Goal: Task Accomplishment & Management: Use online tool/utility

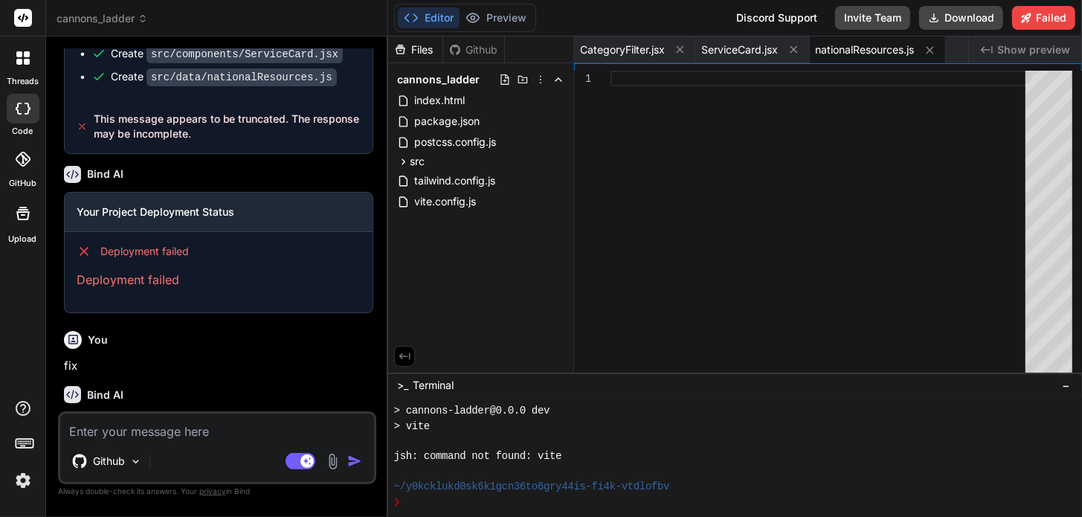
scroll to position [7296, 0]
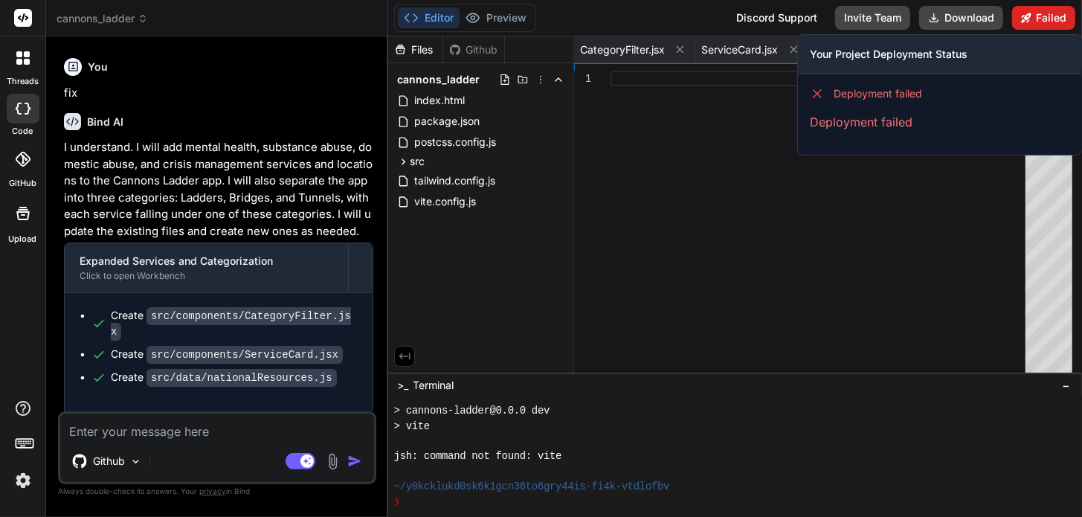
click at [1034, 11] on button "Failed" at bounding box center [1043, 18] width 63 height 24
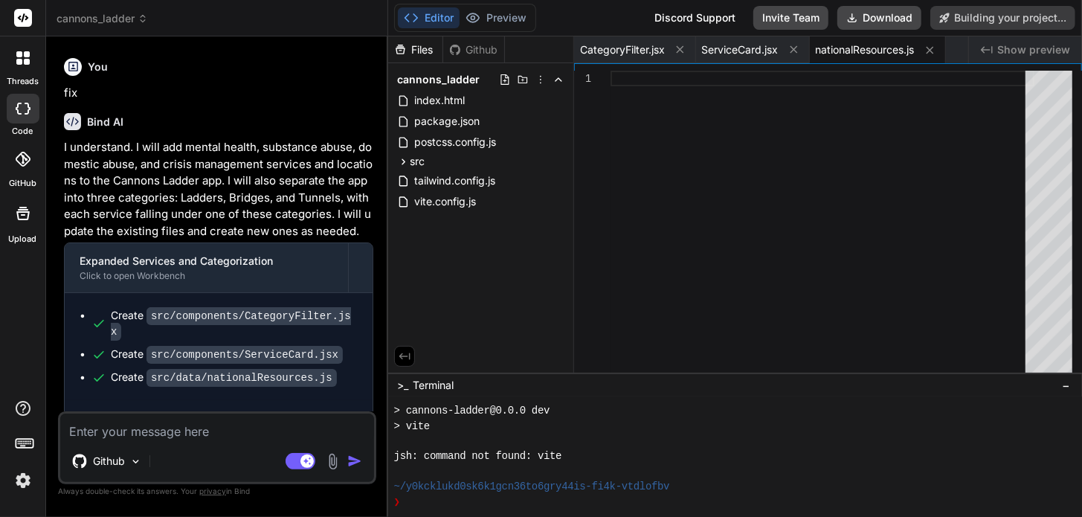
type textarea "x"
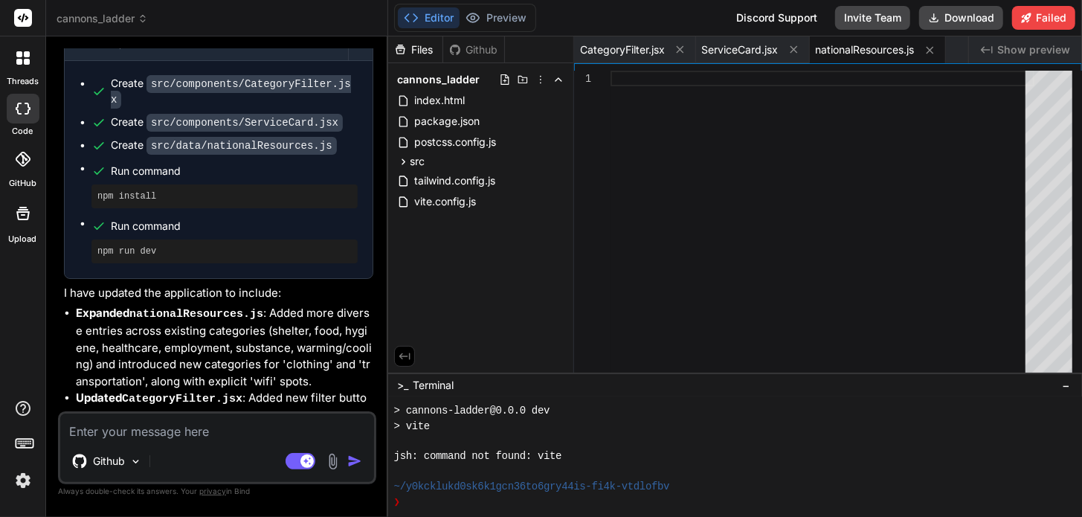
scroll to position [5932, 0]
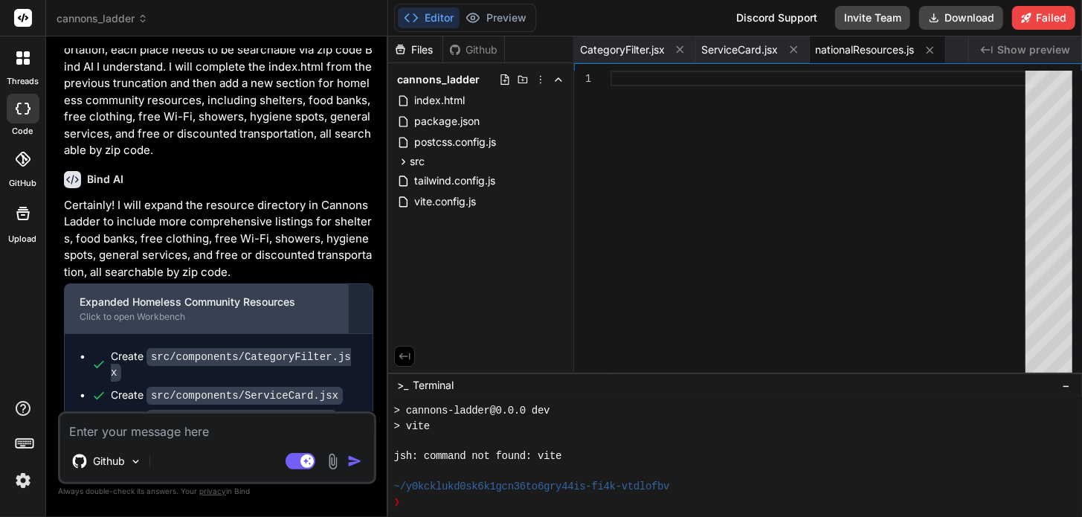
click at [146, 295] on div "Expanded Homeless Community Resources" at bounding box center [207, 302] width 254 height 15
click at [150, 311] on div "Click to open Workbench" at bounding box center [207, 317] width 254 height 12
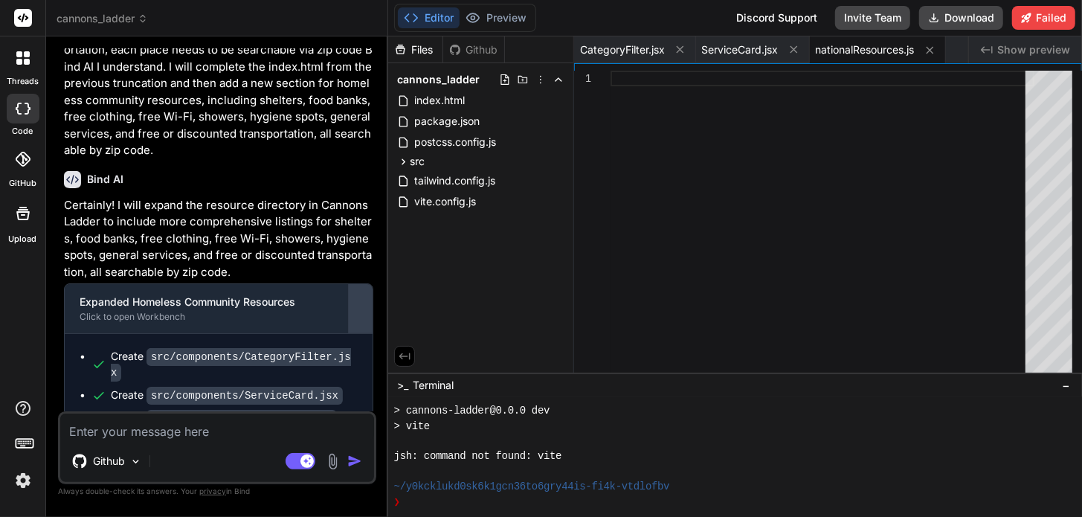
click at [353, 297] on div at bounding box center [361, 309] width 24 height 24
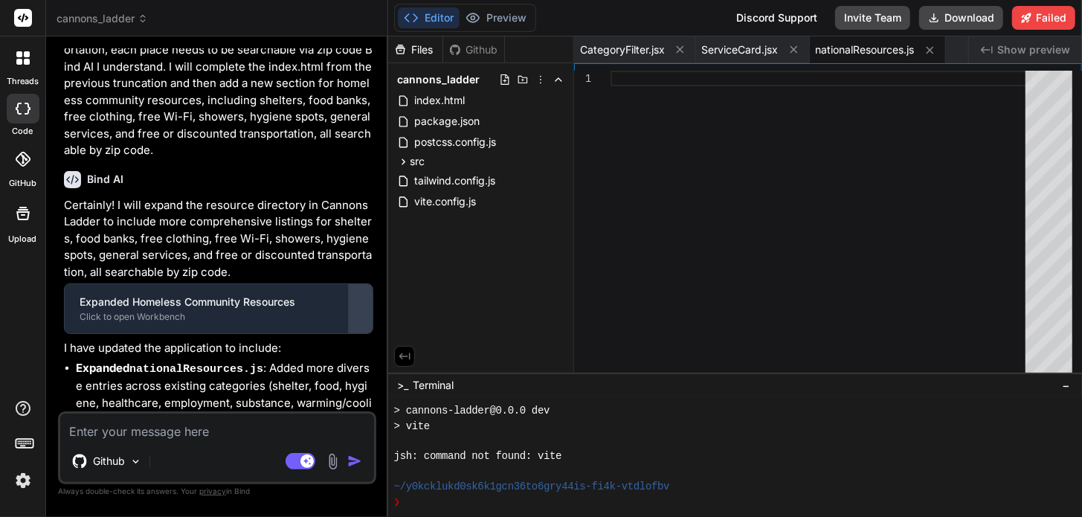
click at [361, 297] on div at bounding box center [361, 309] width 24 height 24
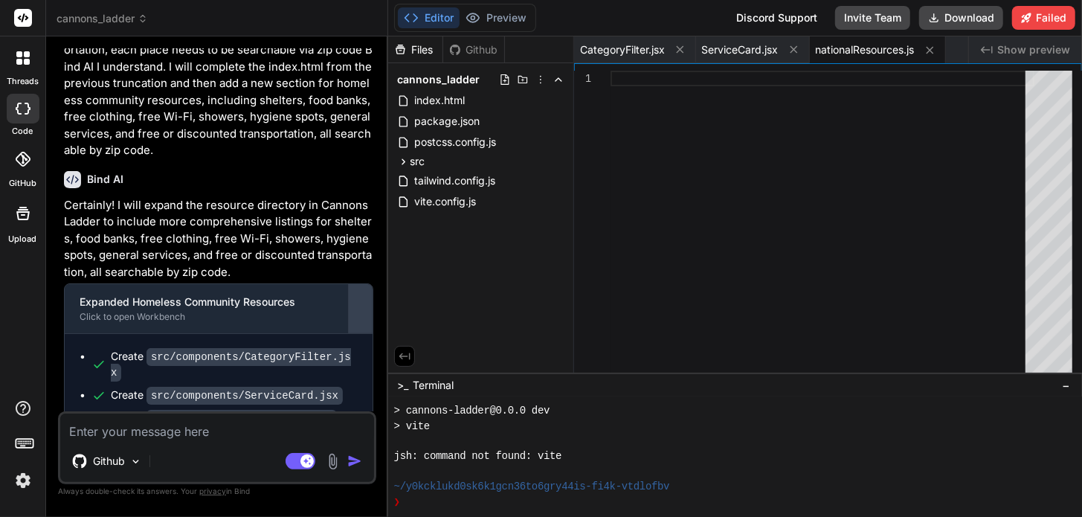
click at [361, 297] on div at bounding box center [361, 309] width 24 height 24
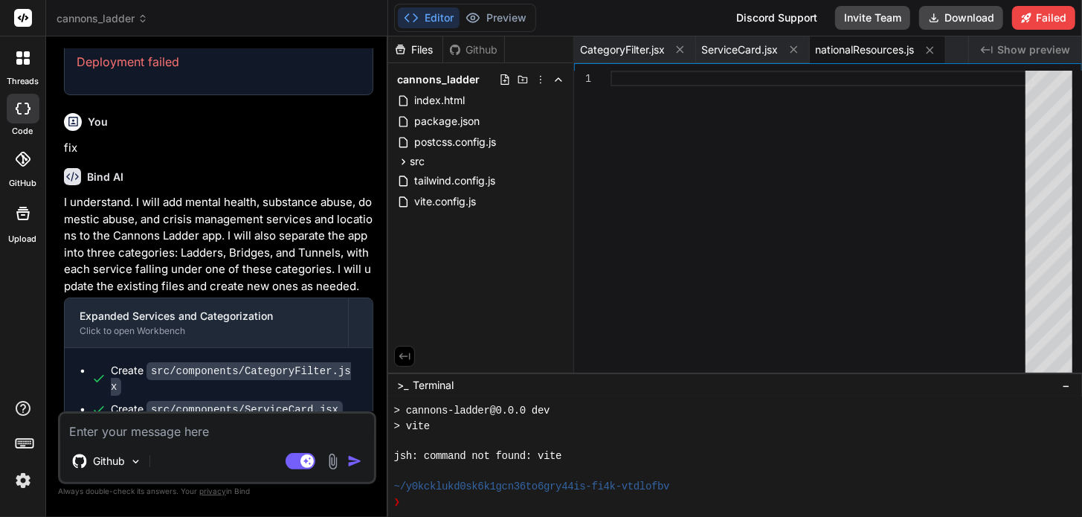
scroll to position [7094, 0]
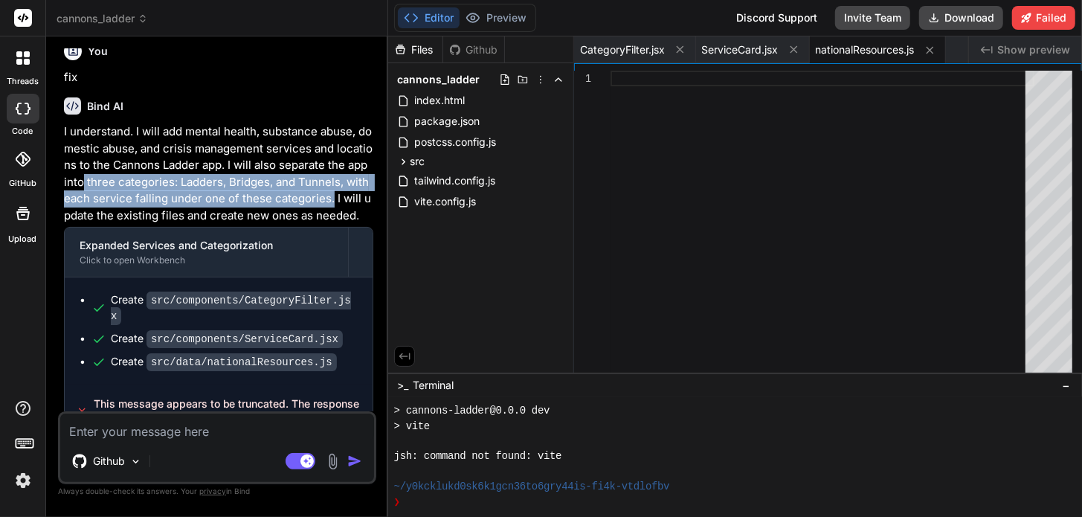
drag, startPoint x: 125, startPoint y: 154, endPoint x: 80, endPoint y: 191, distance: 58.7
click at [80, 191] on p "I understand. I will add mental health, substance abuse, domestic abuse, and cr…" at bounding box center [218, 173] width 309 height 100
copy p "three categories: Ladders, Bridges, and Tunnels, with each service falling unde…"
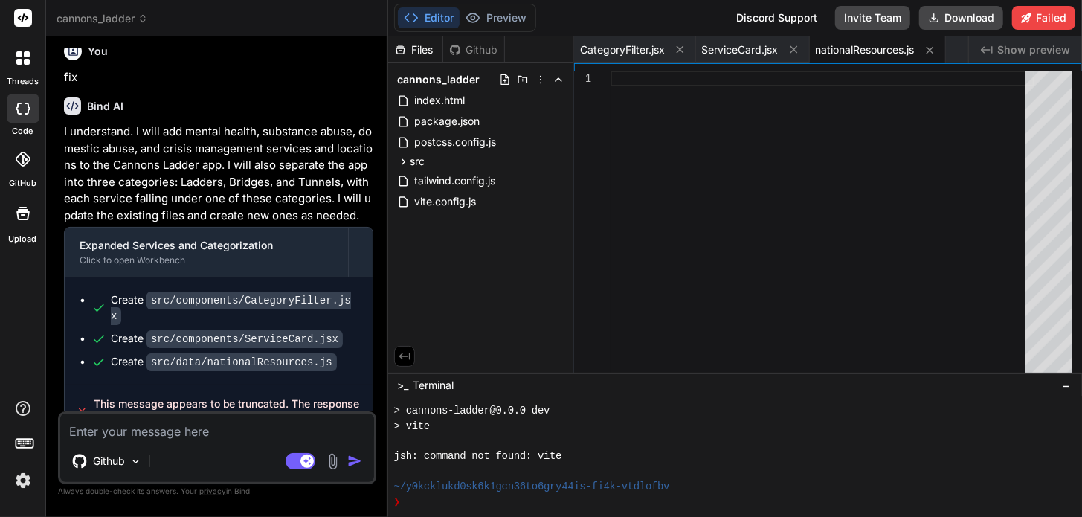
paste textarea "three categories: Ladders, Bridges, and Tunnels, with each service falling unde…"
type textarea "three categories: Ladders, Bridges, and Tunnels, with each service falling unde…"
type textarea "x"
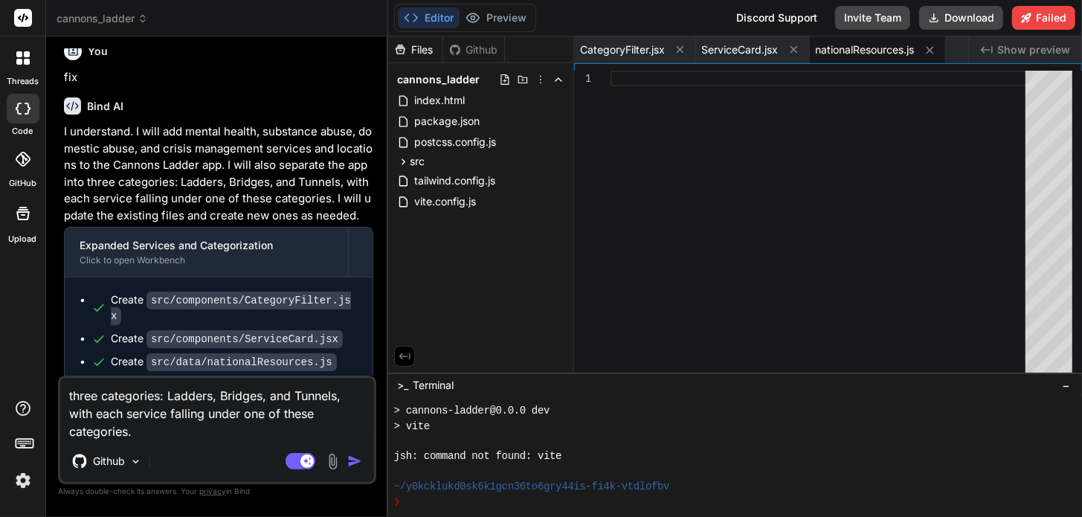
type textarea "three categories: Ladders, Bridges, and Tunnels, with each service falling unde…"
click at [357, 465] on img "button" at bounding box center [354, 461] width 15 height 15
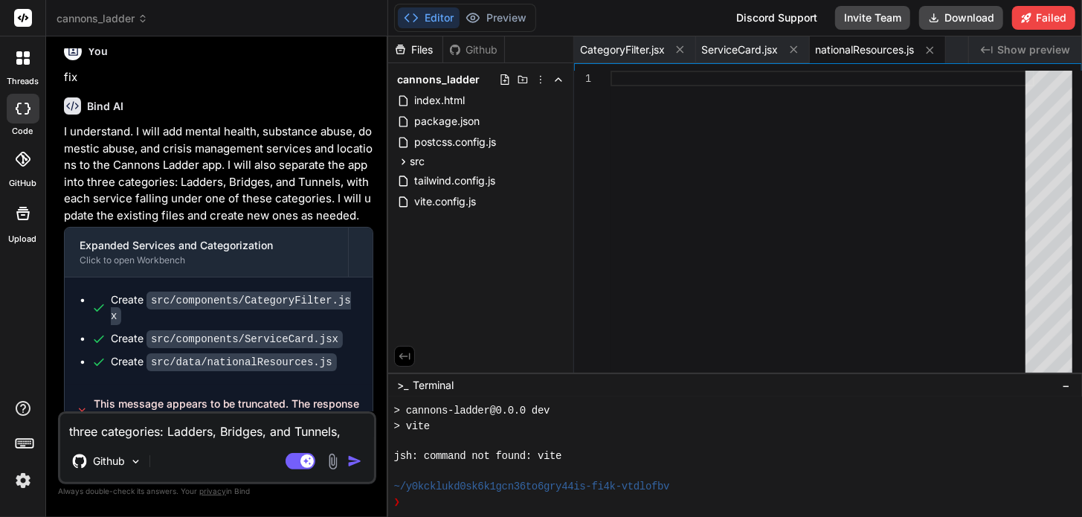
scroll to position [7265, 0]
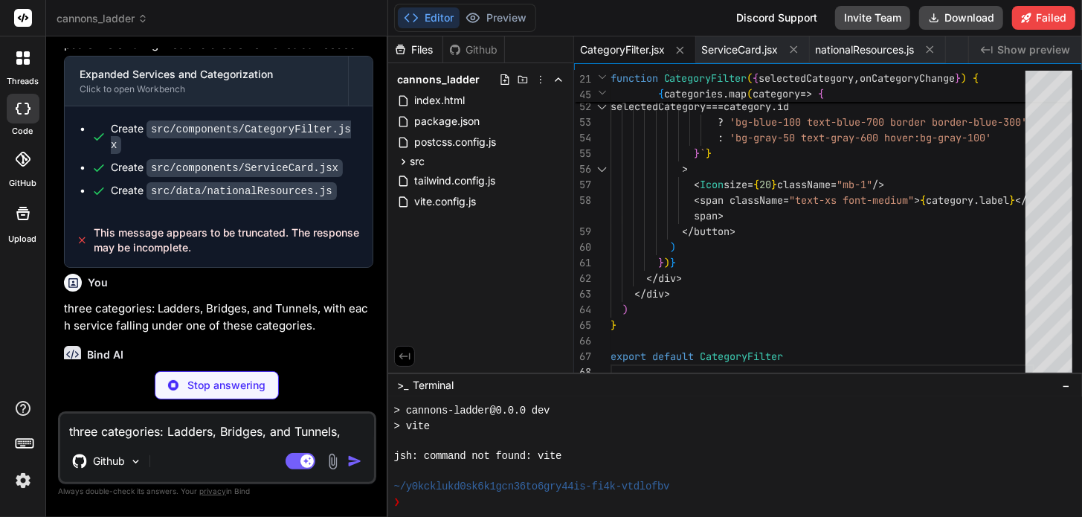
type textarea "x"
type textarea "</button> )} </div> </div> ) } export default ServiceCard"
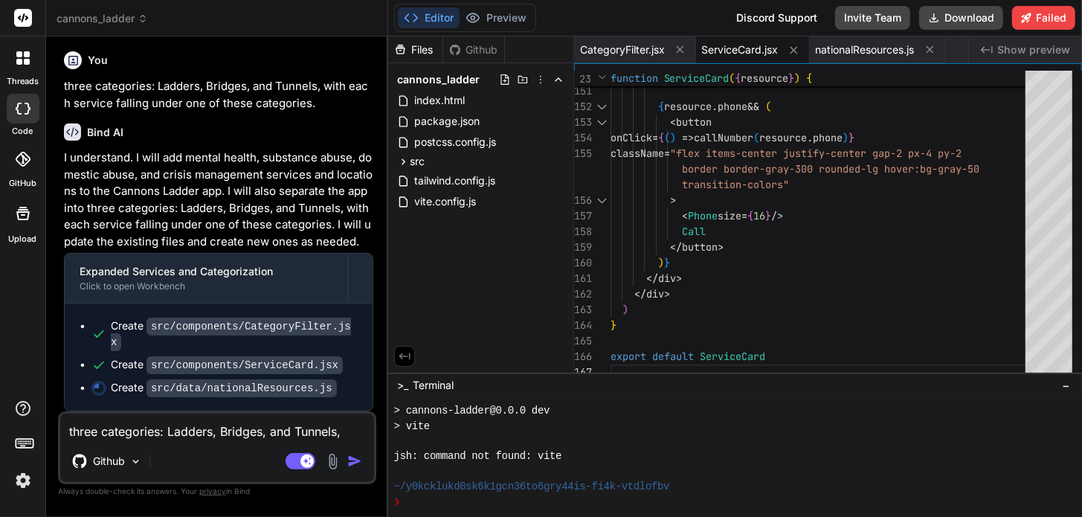
scroll to position [7461, 0]
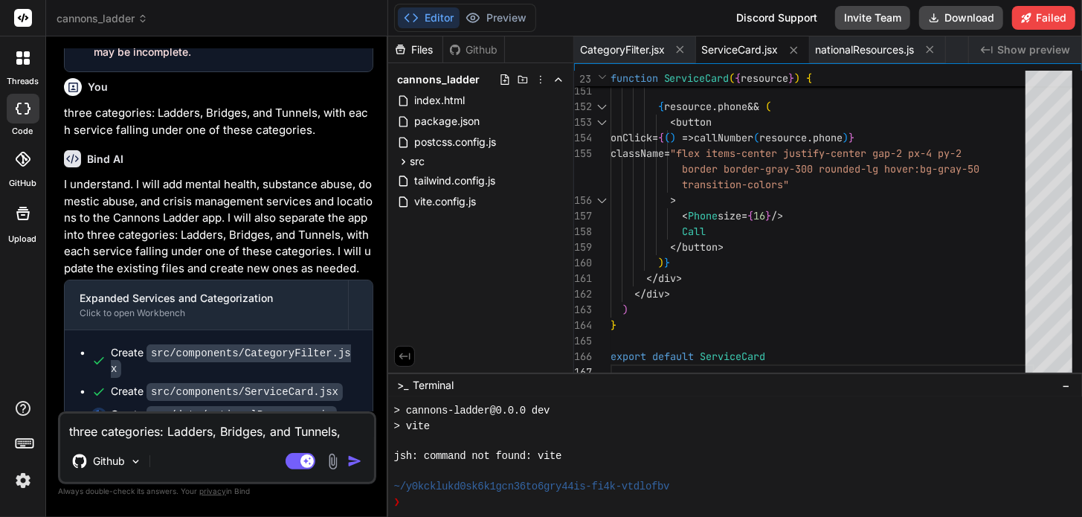
type textarea "x"
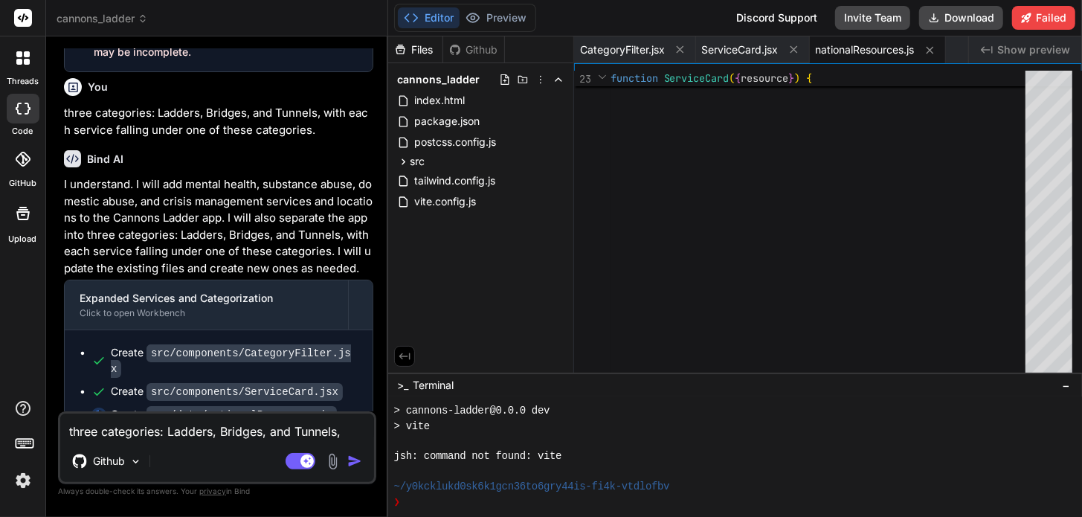
scroll to position [7512, 0]
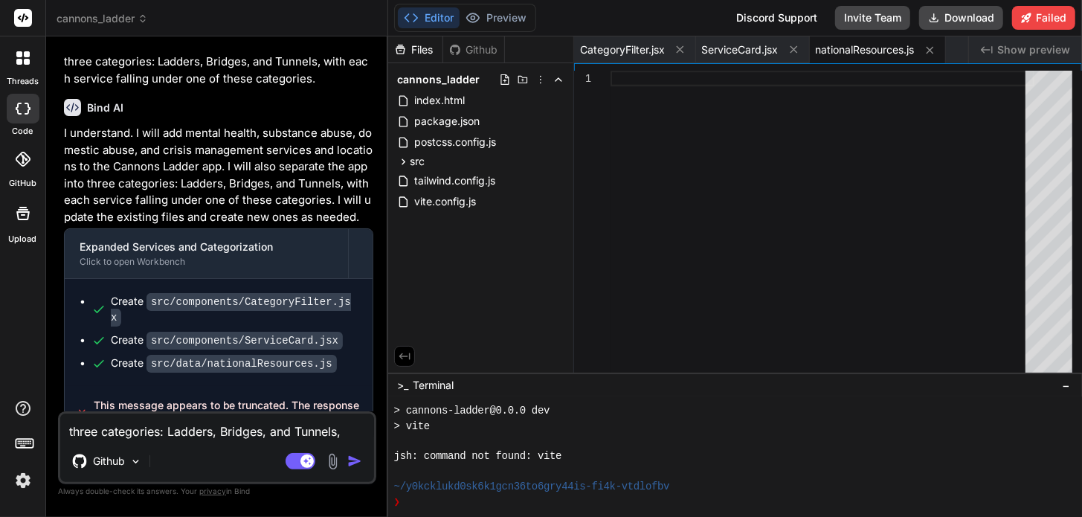
click at [213, 439] on textarea "three categories: Ladders, Bridges, and Tunnels, with each service falling unde…" at bounding box center [217, 427] width 314 height 27
type textarea "f"
type textarea "x"
type textarea "fi"
type textarea "x"
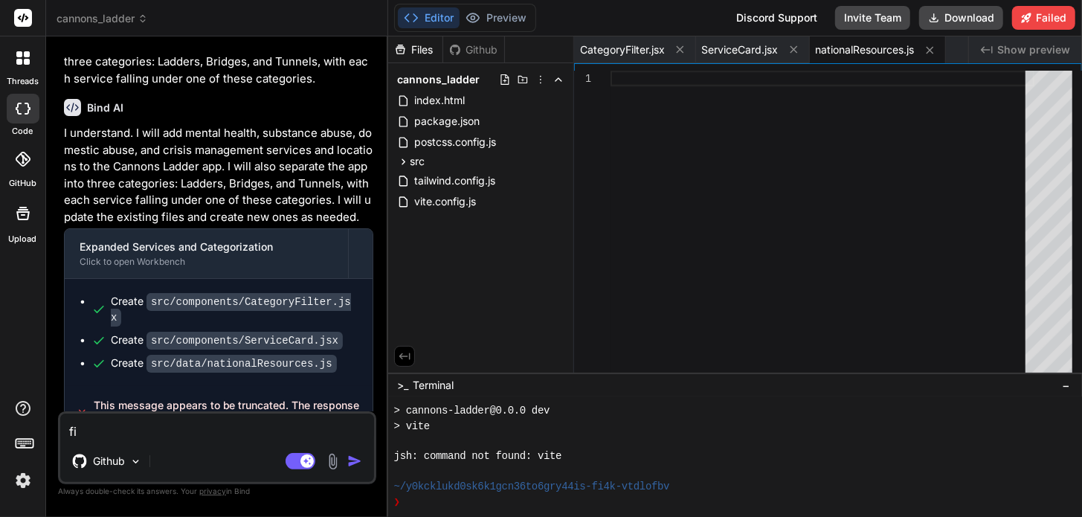
type textarea "fix"
type textarea "x"
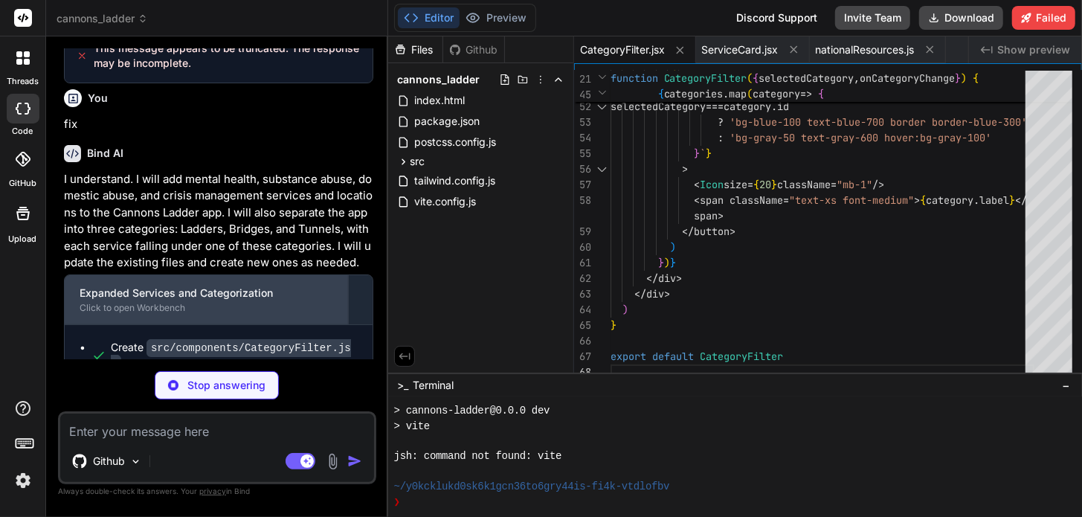
scroll to position [7892, 0]
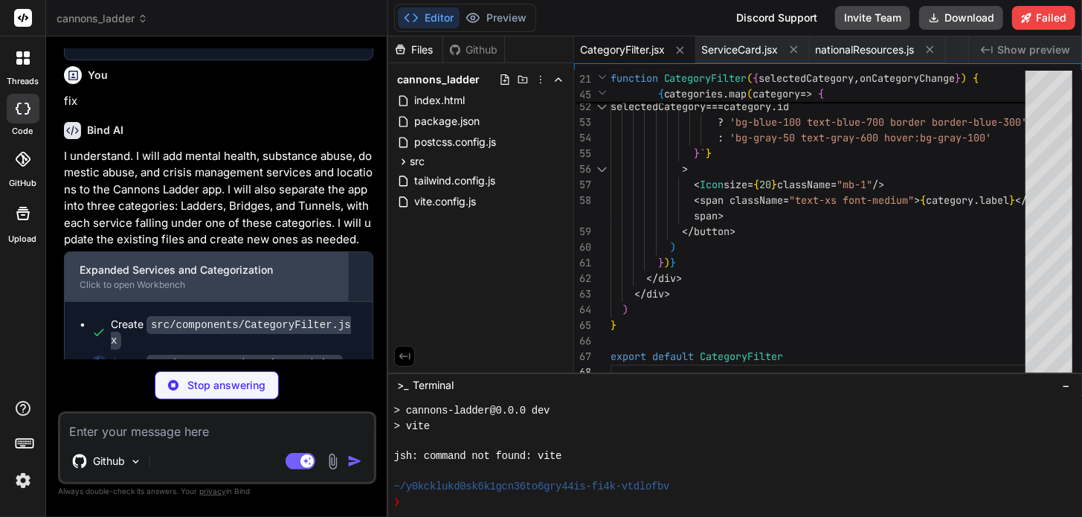
type textarea "x"
type textarea "</button> )} </div> </div> ) } export default ServiceCard"
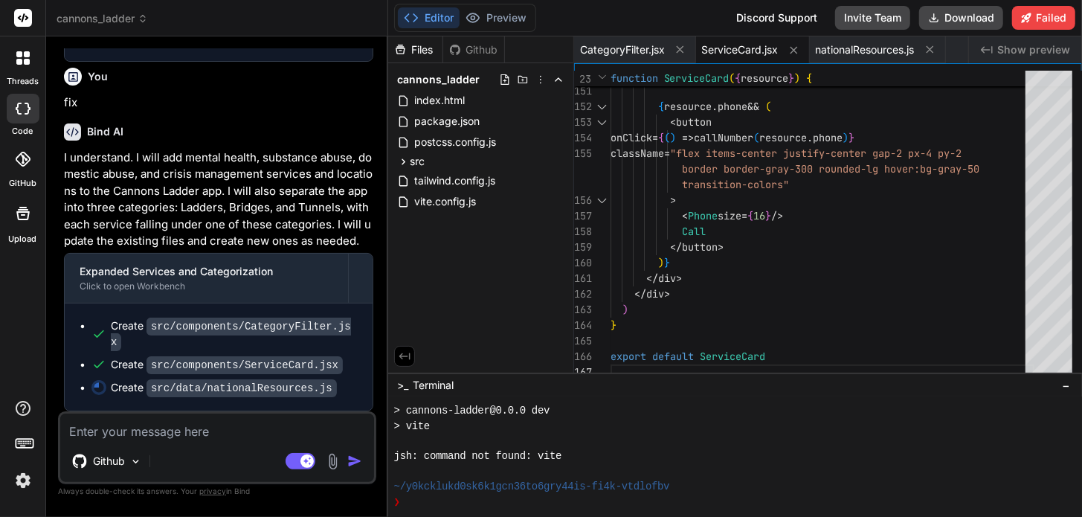
scroll to position [7863, 0]
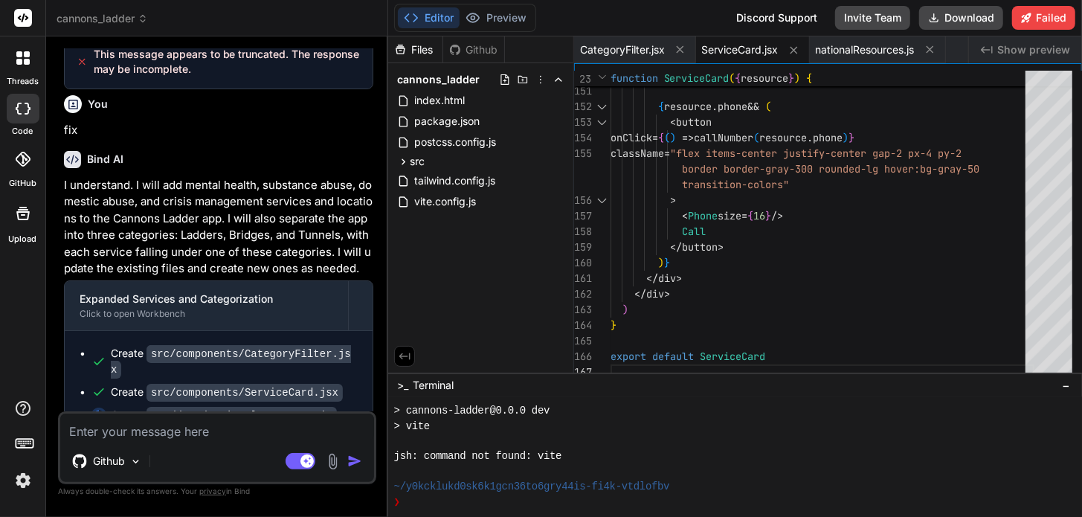
type textarea "x"
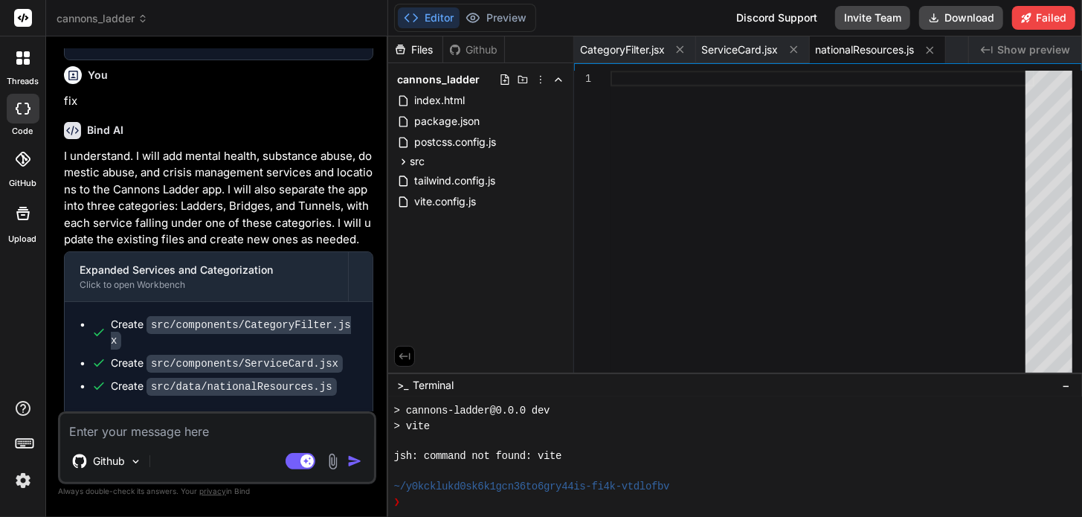
scroll to position [7917, 0]
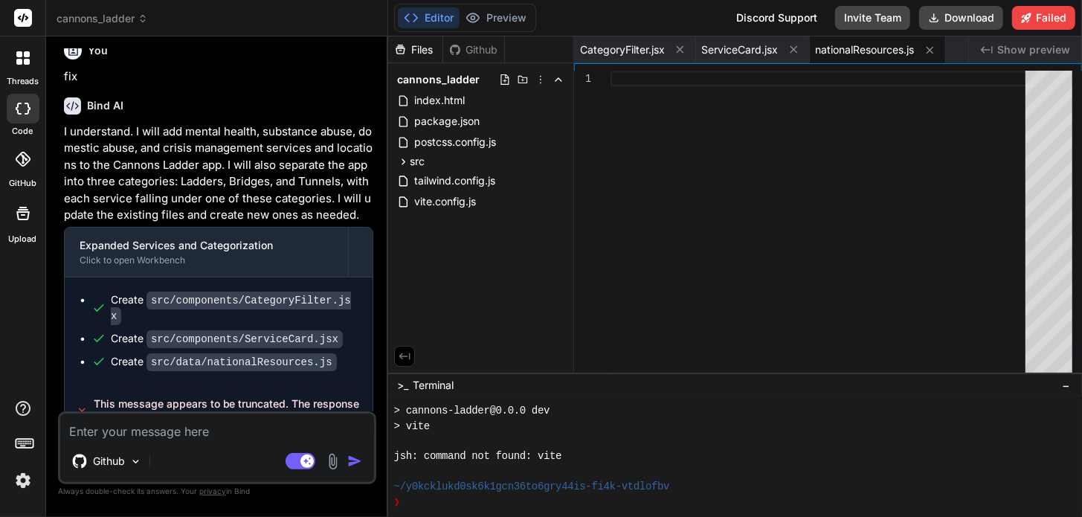
click at [195, 434] on textarea at bounding box center [217, 427] width 314 height 27
type textarea "d"
type textarea "x"
type textarea "do"
type textarea "x"
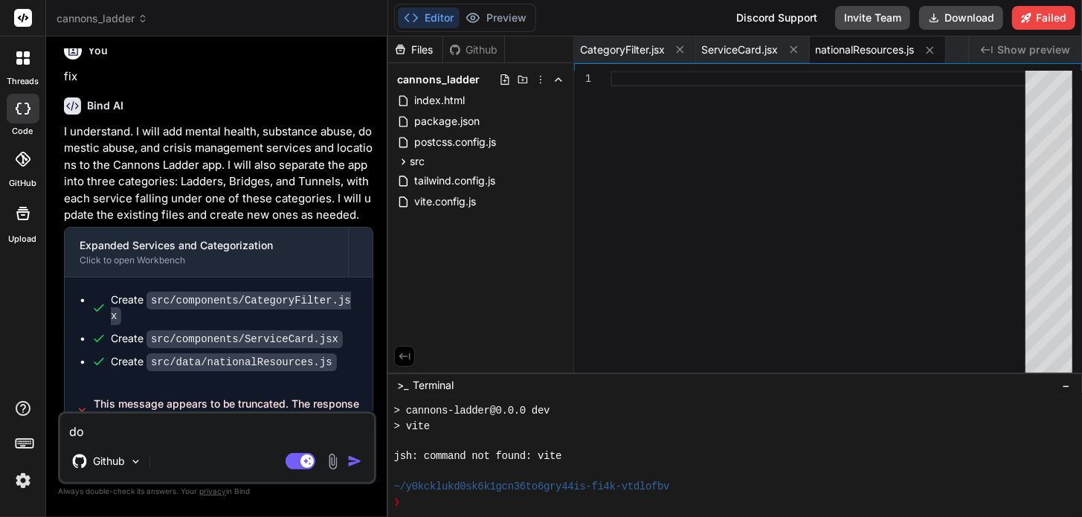
type textarea "don"
type textarea "x"
type textarea "dont"
type textarea "x"
type textarea "dont"
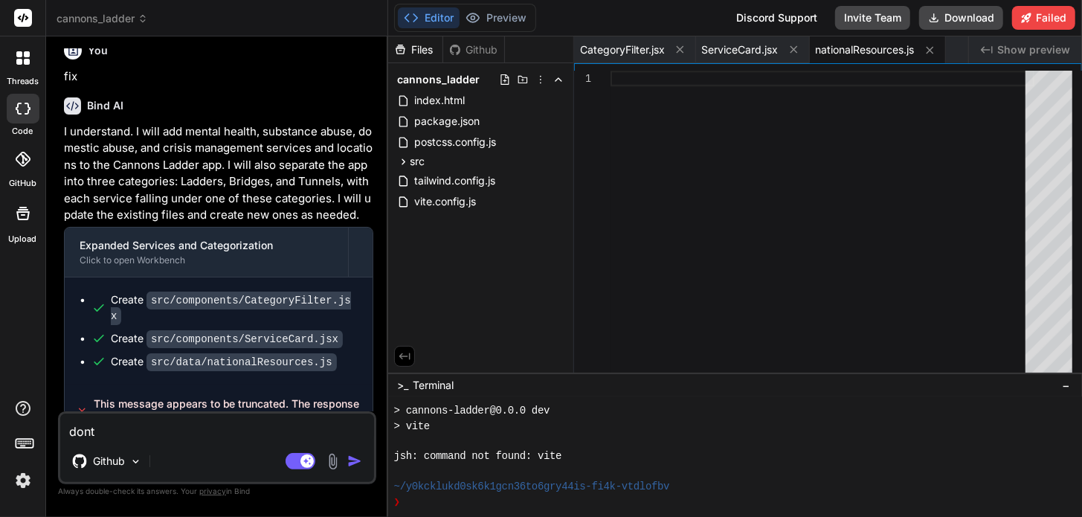
type textarea "x"
type textarea "dont t"
type textarea "x"
type textarea "dont tr"
type textarea "x"
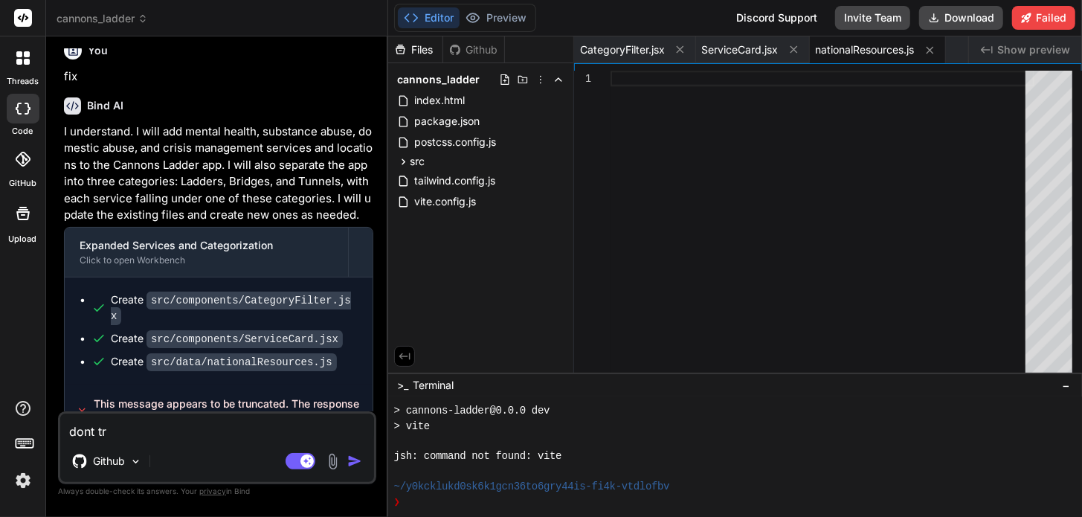
type textarea "dont tru"
type textarea "x"
type textarea "dont truc"
type textarea "x"
type textarea "dont truca"
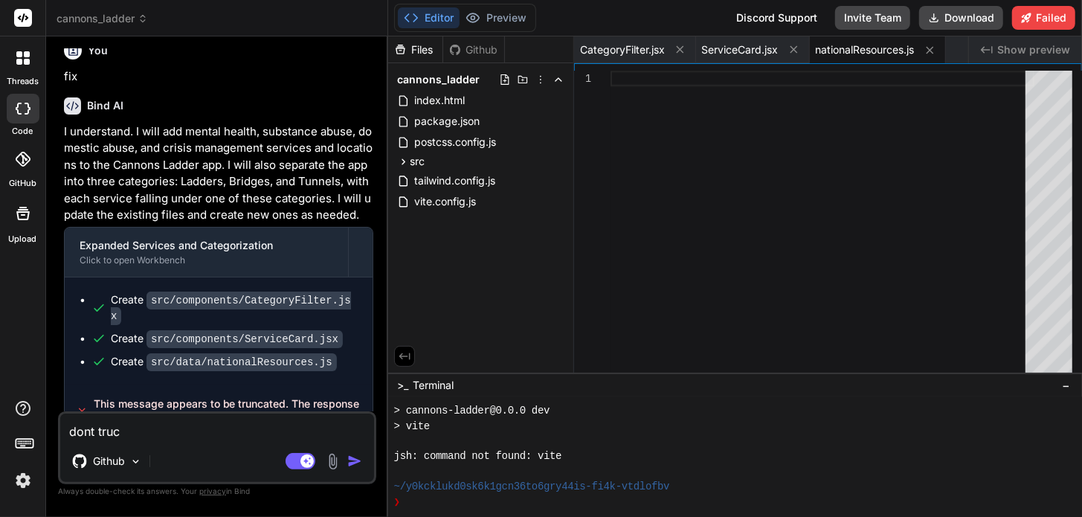
type textarea "x"
type textarea "dont truc"
type textarea "x"
type textarea "dont tru"
type textarea "x"
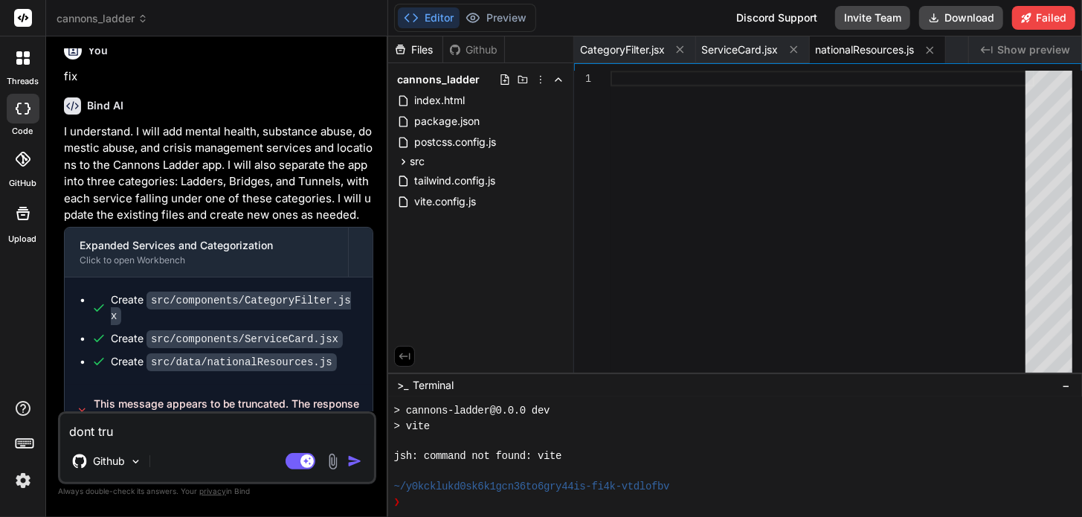
type textarea "dont trun"
type textarea "x"
type textarea "dont trunc"
type textarea "x"
type textarea "dont trunca"
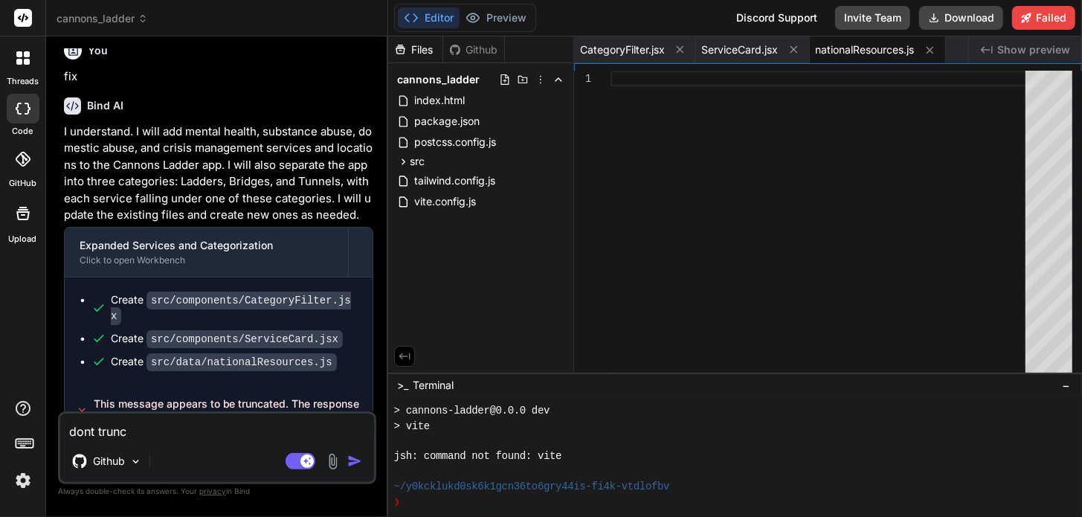
type textarea "x"
type textarea "dont truncat"
type textarea "x"
type textarea "dont truncate"
type textarea "x"
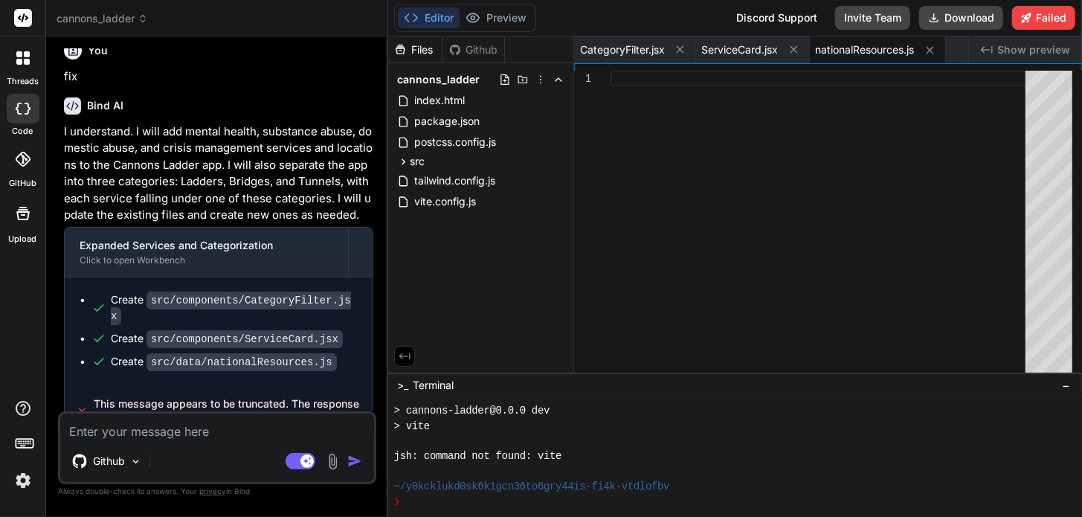
scroll to position [8071, 0]
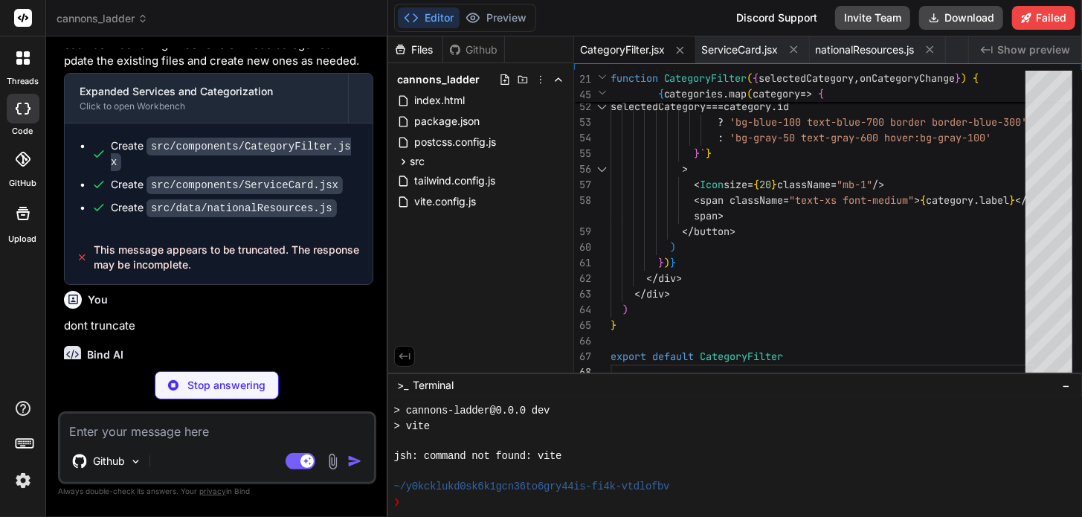
type textarea "x"
type textarea "</button> )} </div> </div> ) } export default ServiceCard"
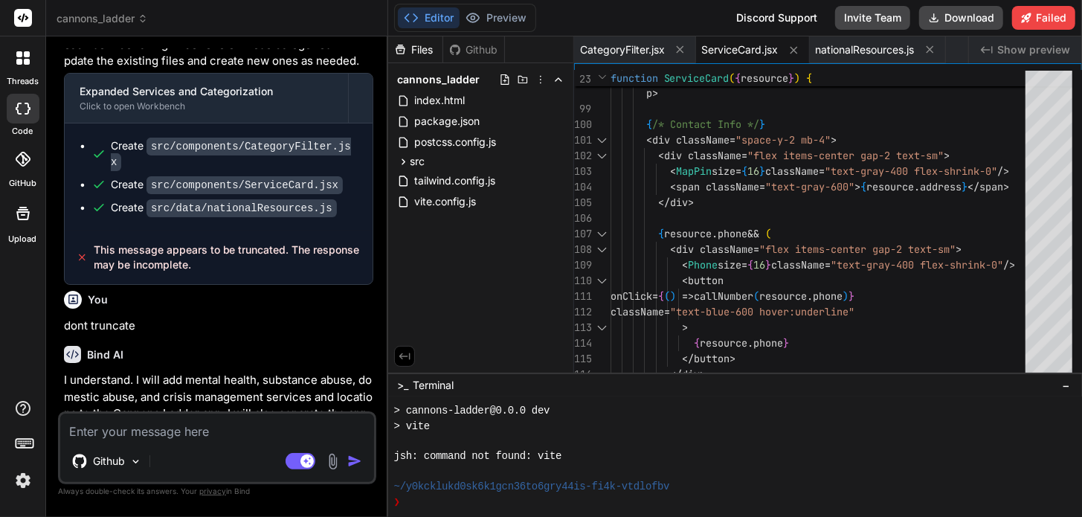
type textarea "x"
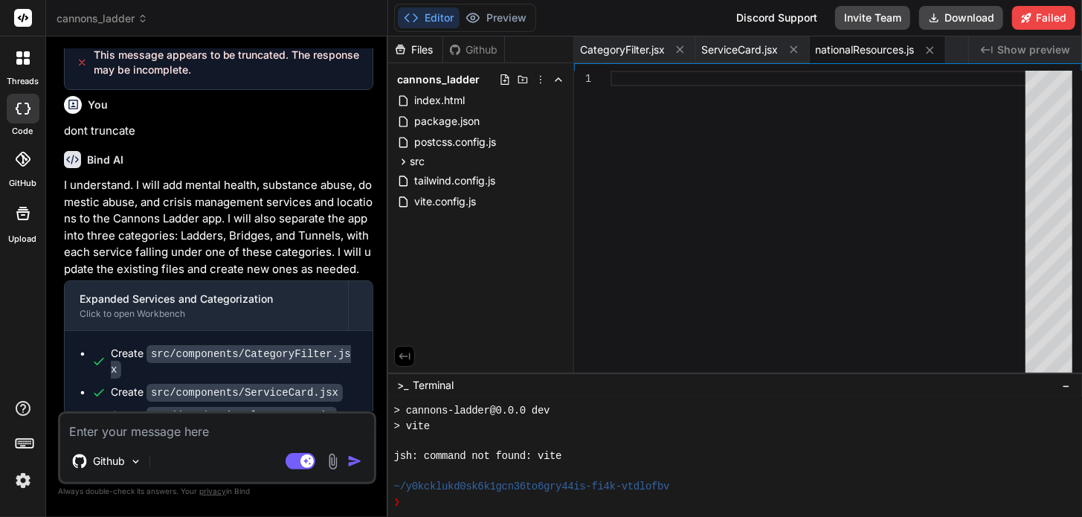
scroll to position [8319, 0]
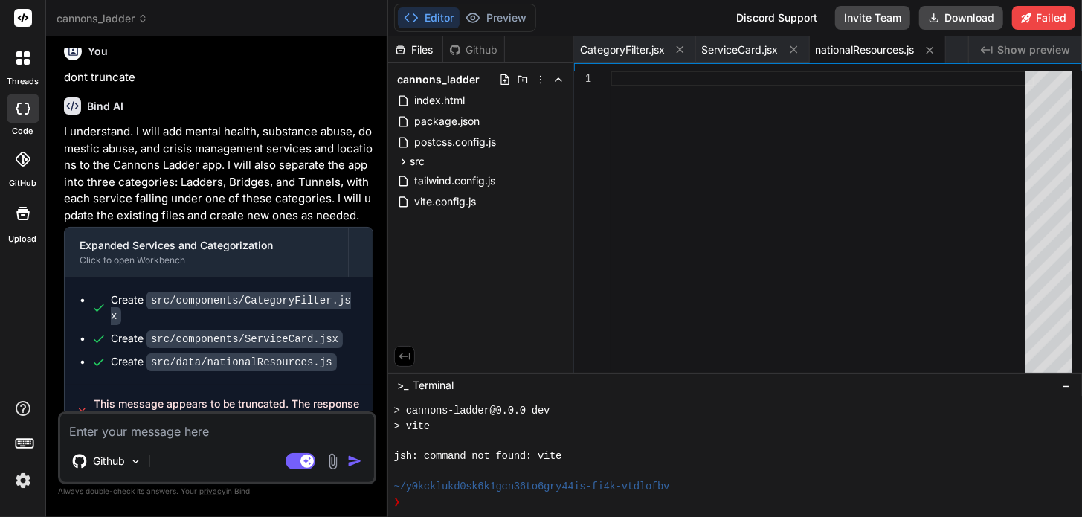
click at [207, 431] on textarea at bounding box center [217, 427] width 314 height 27
click at [193, 434] on textarea at bounding box center [217, 427] width 314 height 27
click at [213, 433] on textarea at bounding box center [217, 427] width 314 height 27
click at [218, 429] on textarea at bounding box center [217, 427] width 314 height 27
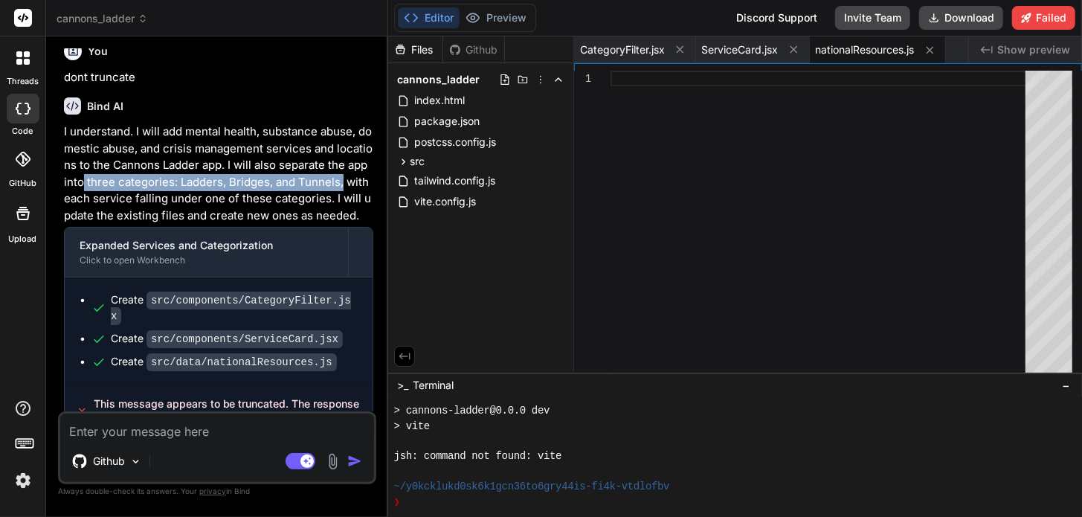
drag, startPoint x: 124, startPoint y: 155, endPoint x: 81, endPoint y: 169, distance: 45.2
click at [81, 171] on p "I understand. I will add mental health, substance abuse, domestic abuse, and cr…" at bounding box center [218, 173] width 309 height 100
copy p "three categories: Ladders, Bridges, and Tunnels,"
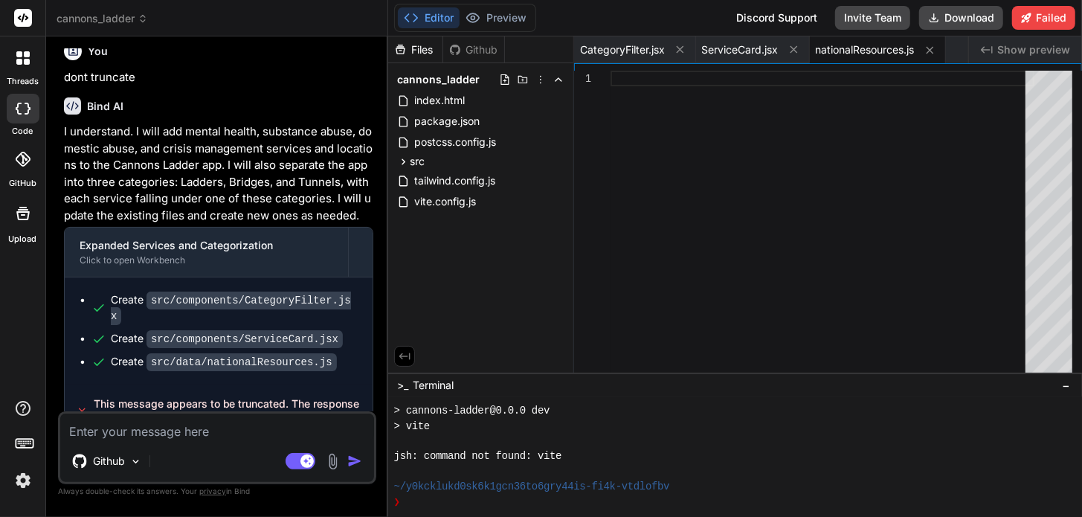
paste textarea "three categories: Ladders, Bridges, and Tunnels,"
type textarea "three categories: Ladders, Bridges, and Tunnels,"
type textarea "x"
type textarea "three categories: Ladders, Bridges, and Tunnels,"
click at [360, 461] on img "button" at bounding box center [354, 461] width 15 height 15
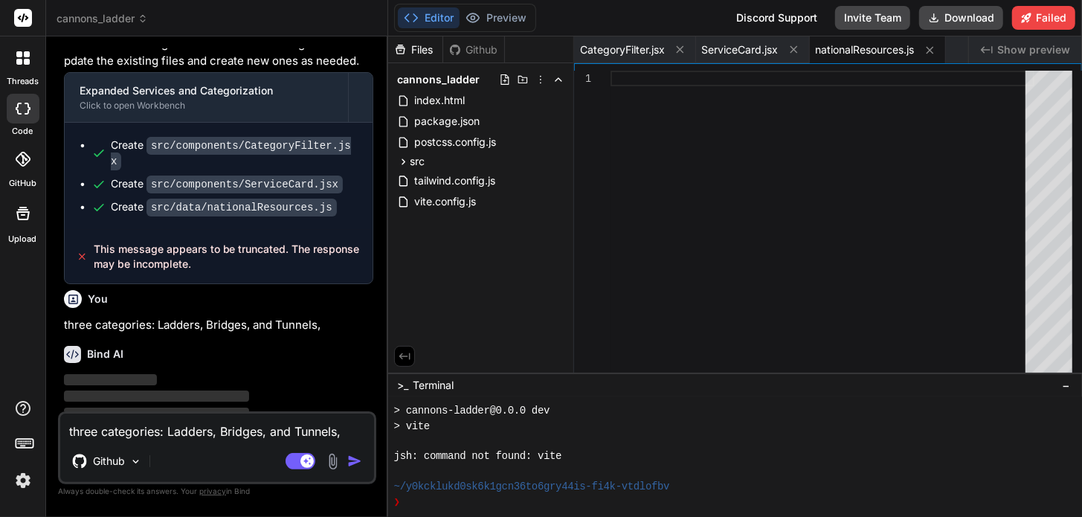
scroll to position [8474, 0]
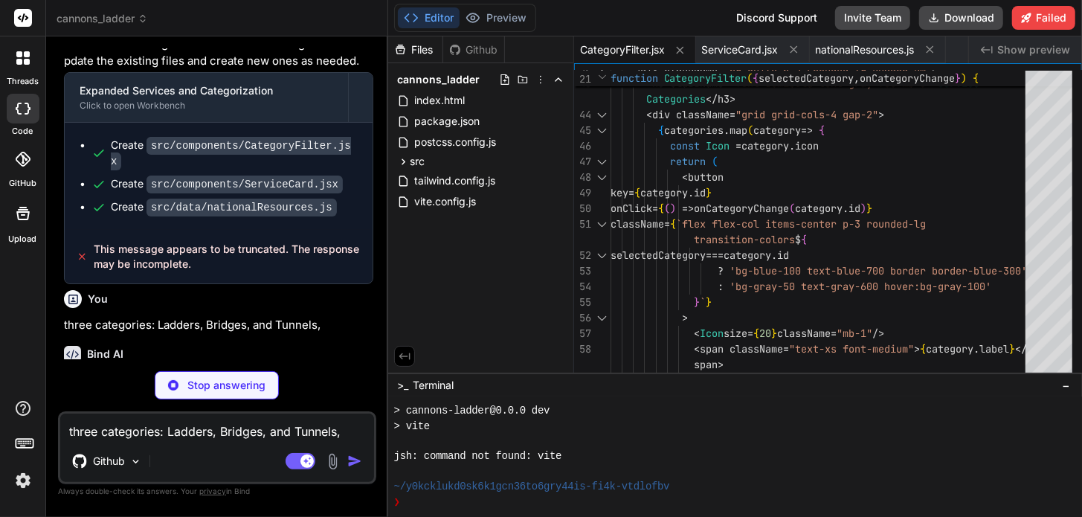
type textarea "x"
type textarea "</button> )} </div> </div> ) } export default ServiceCard"
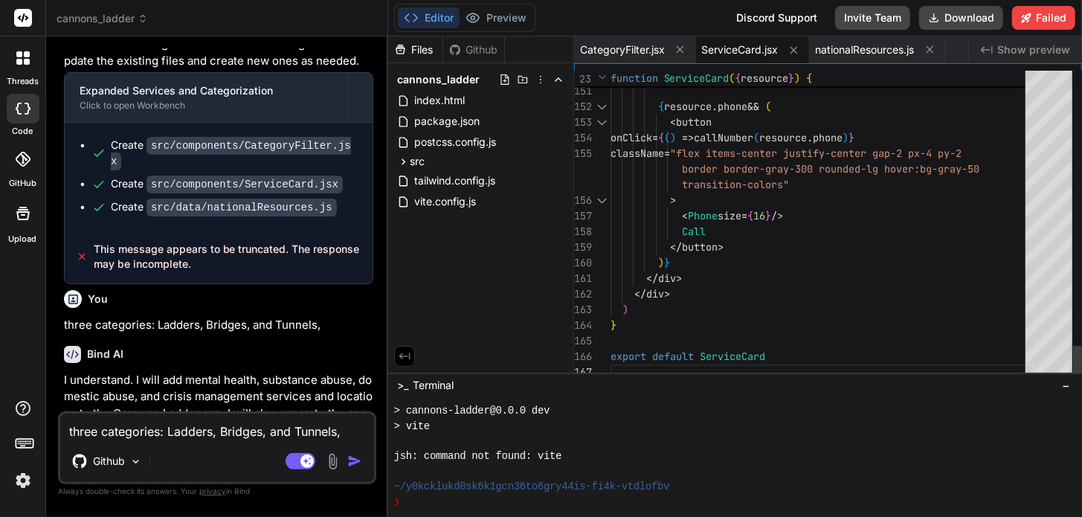
type textarea "x"
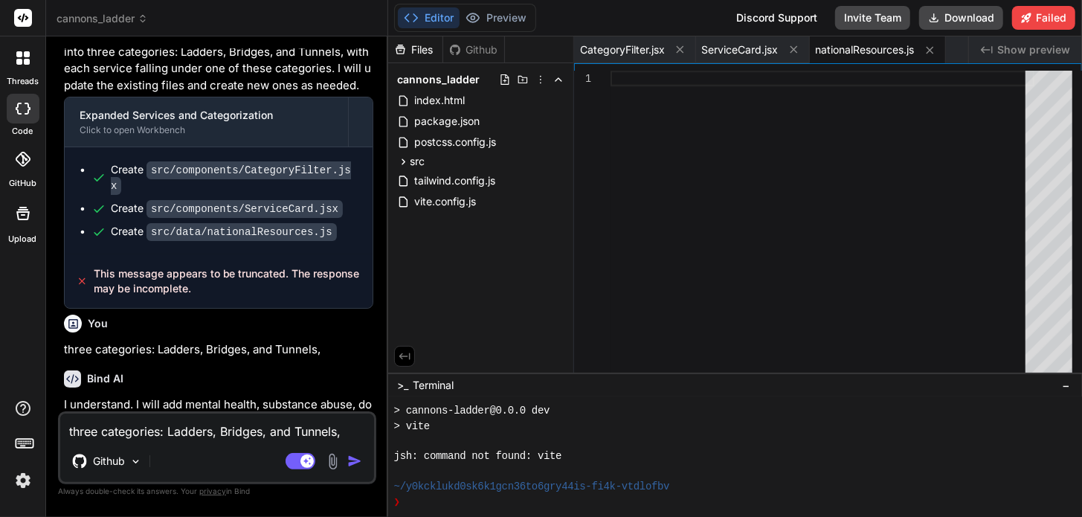
scroll to position [8722, 0]
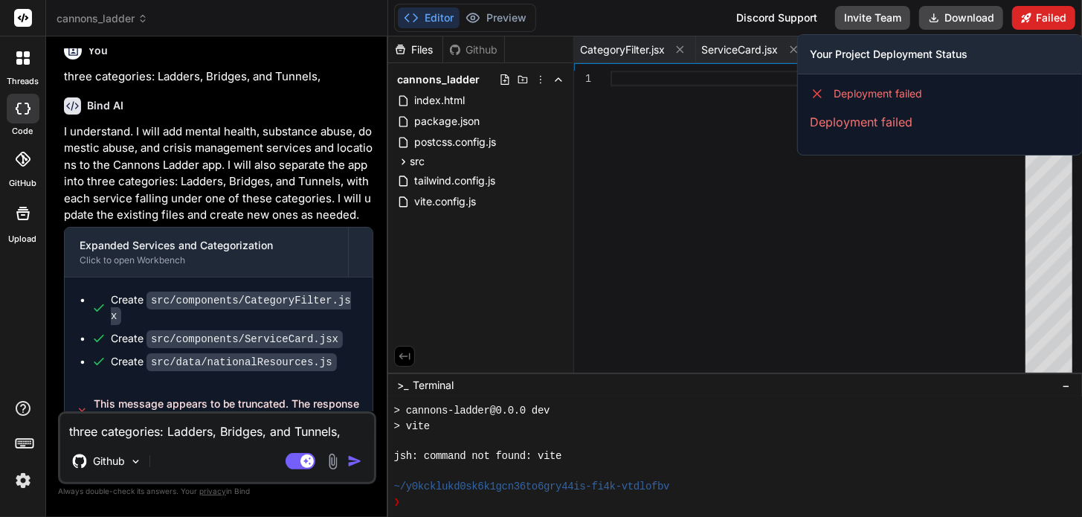
click at [1040, 19] on button "Failed" at bounding box center [1043, 18] width 63 height 24
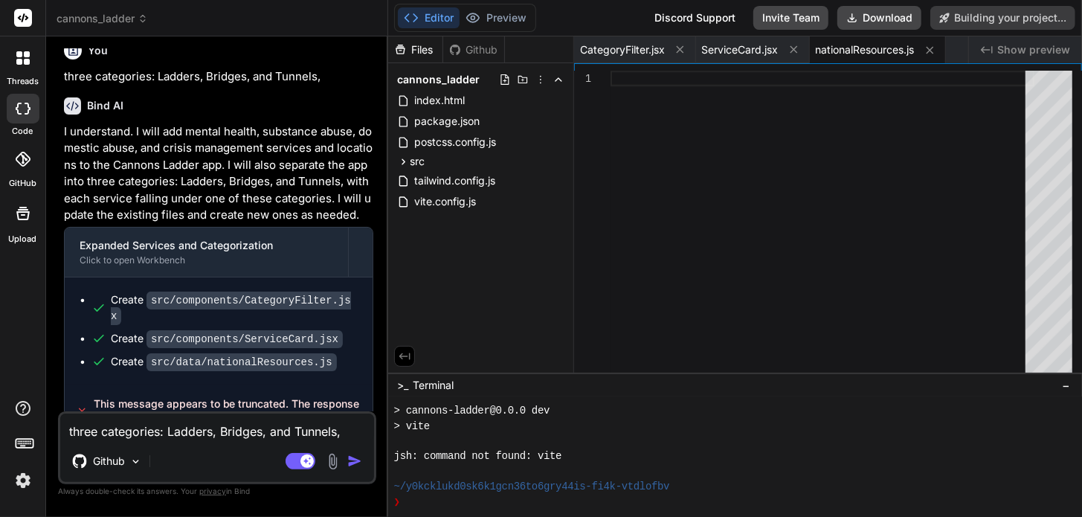
type textarea "x"
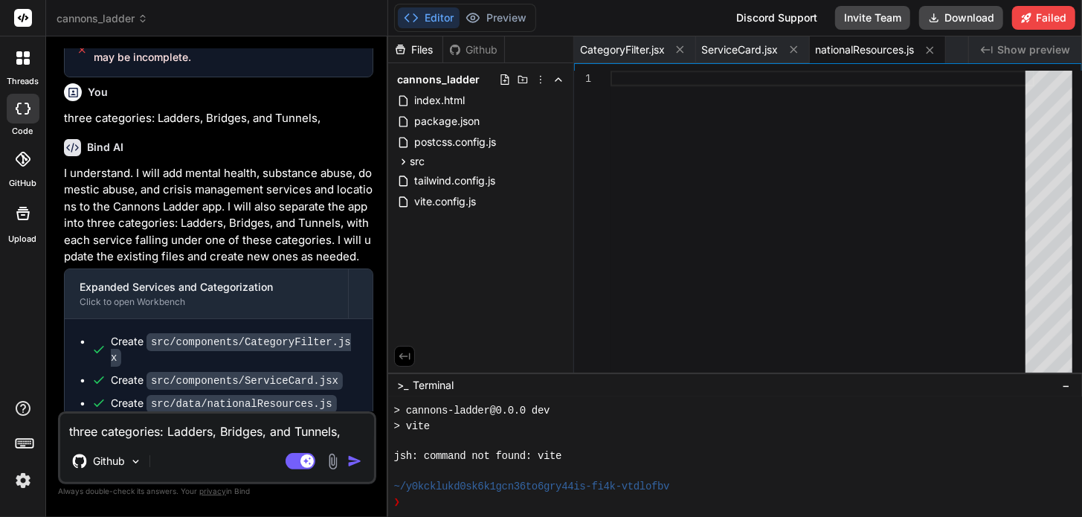
scroll to position [8722, 0]
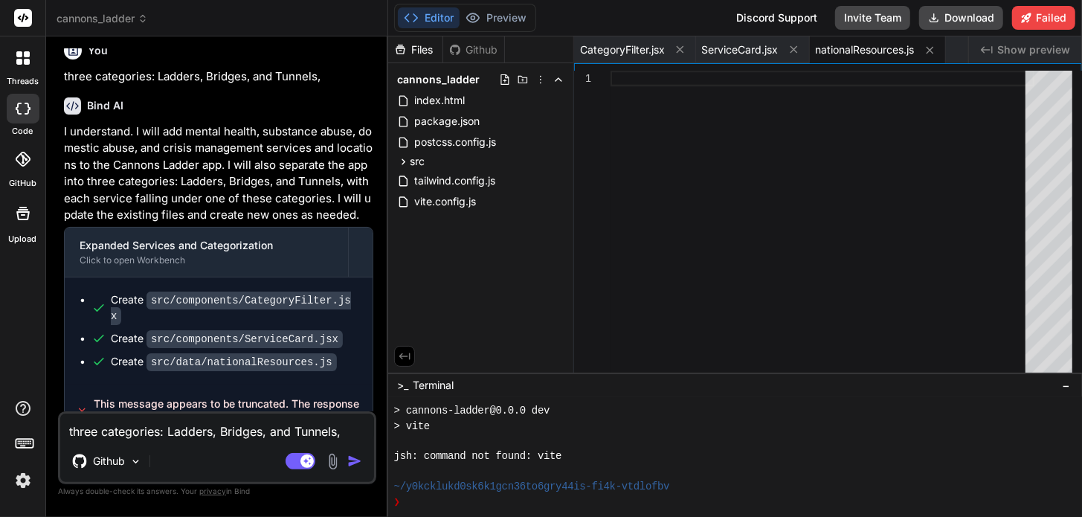
click at [223, 434] on textarea "three categories: Ladders, Bridges, and Tunnels," at bounding box center [217, 427] width 314 height 27
type textarea "f"
type textarea "x"
type textarea "fi"
type textarea "x"
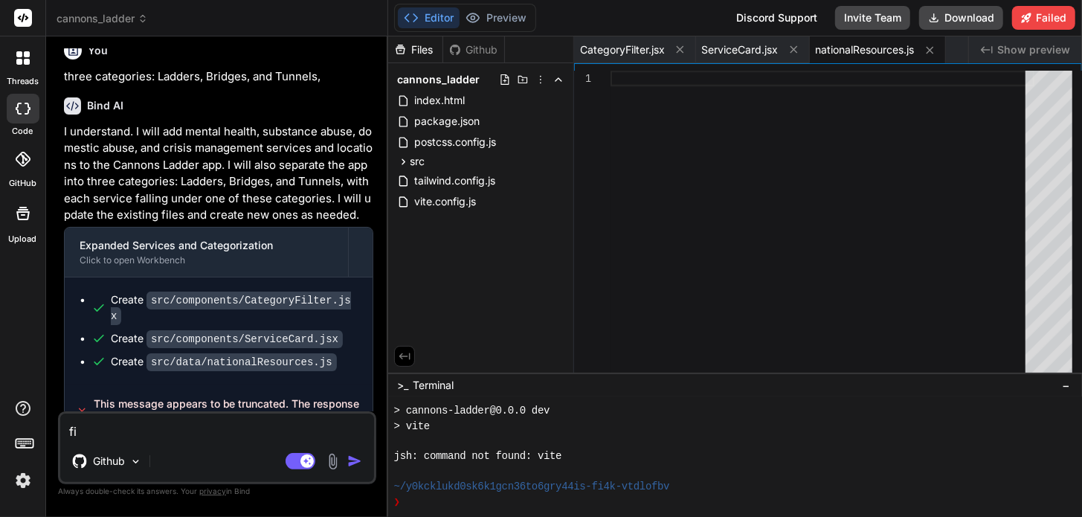
type textarea "fix"
type textarea "x"
type textarea "fix"
type textarea "x"
type textarea "fix f"
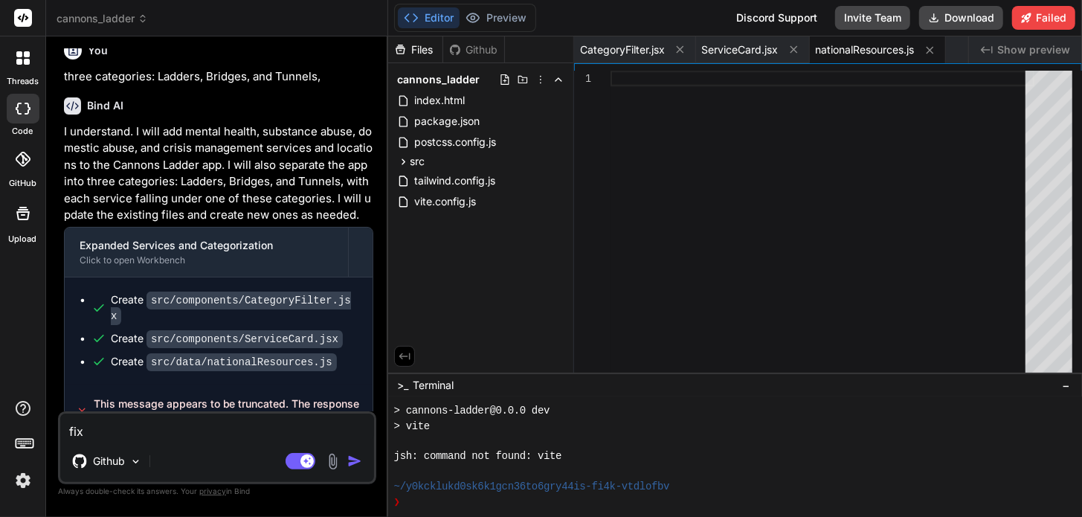
type textarea "x"
type textarea "fix fa"
type textarea "x"
type textarea "fix fai"
type textarea "x"
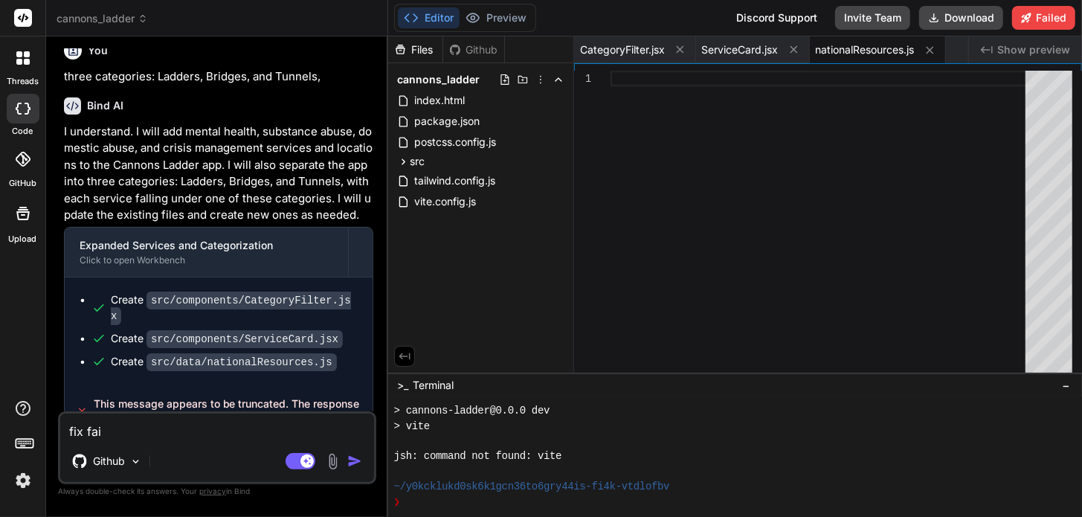
type textarea "fix fail"
type textarea "x"
type textarea "fix [PERSON_NAME]"
type textarea "x"
type textarea "fix failed"
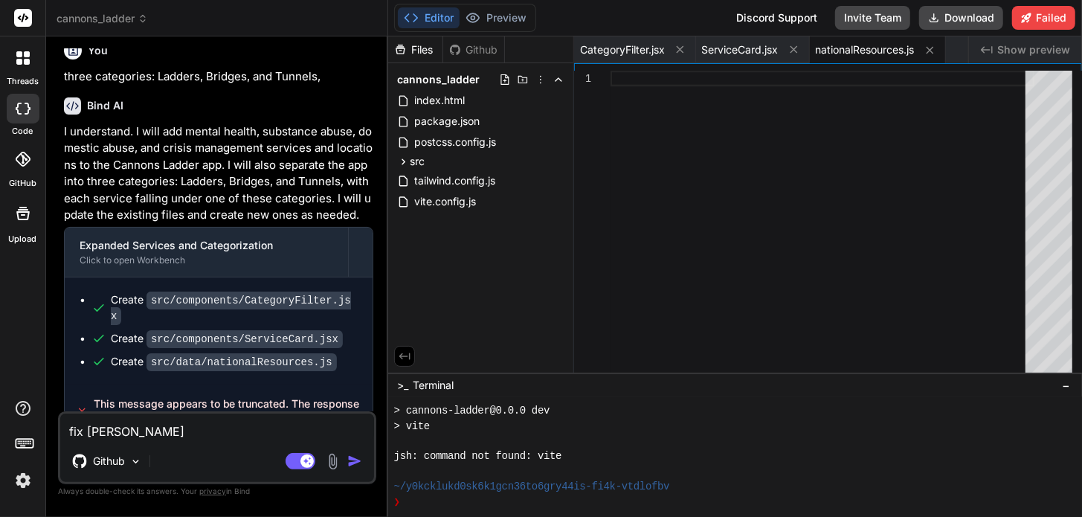
type textarea "x"
type textarea "fix failed"
type textarea "x"
type textarea "fix failed d"
type textarea "x"
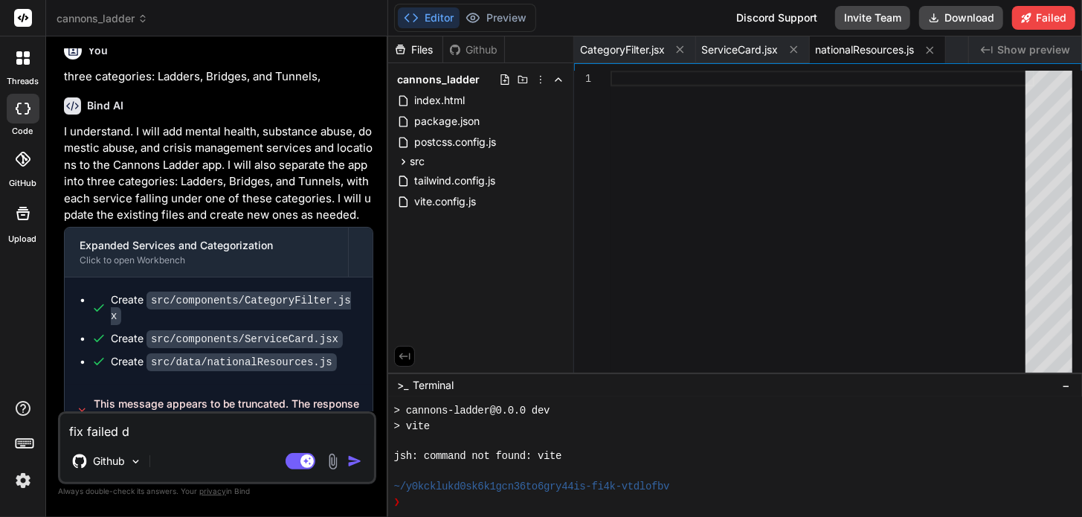
type textarea "fix failed de"
type textarea "x"
type textarea "fix failed dep"
type textarea "x"
type textarea "fix failed depl"
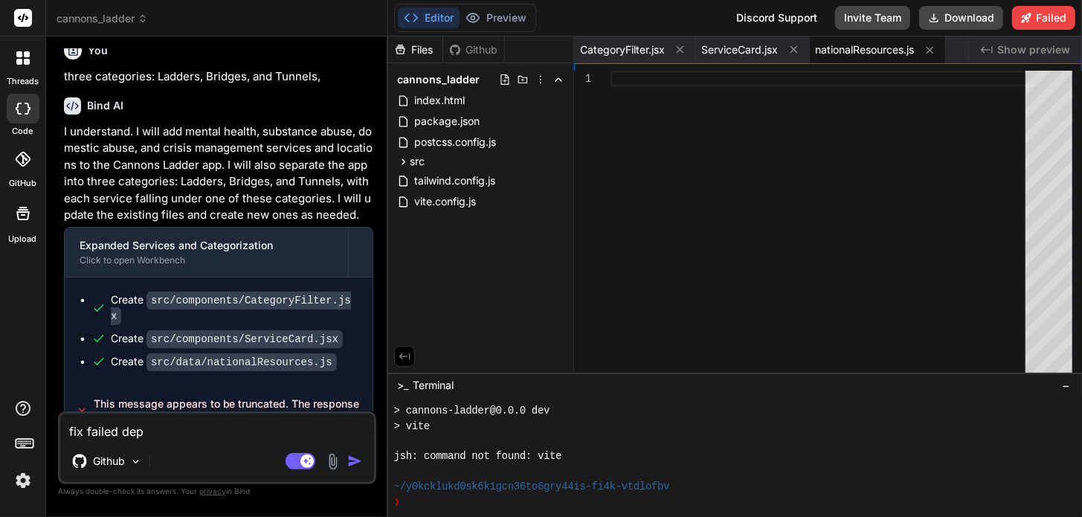
type textarea "x"
type textarea "fix failed deplo"
type textarea "x"
type textarea "fix failed deploy"
type textarea "x"
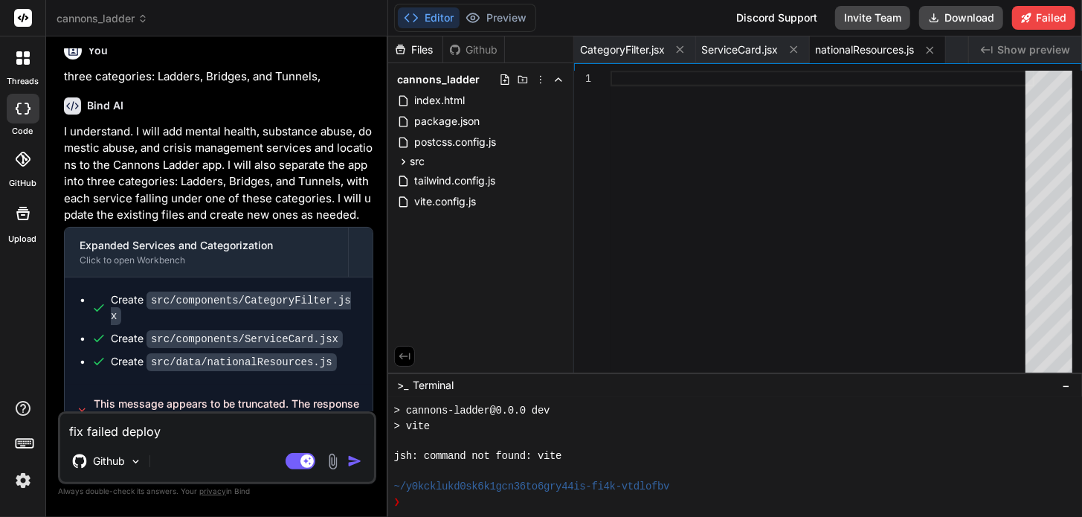
type textarea "fix failed deploym"
type textarea "x"
type textarea "fix failed deployme"
type textarea "x"
type textarea "fix failed deploymen"
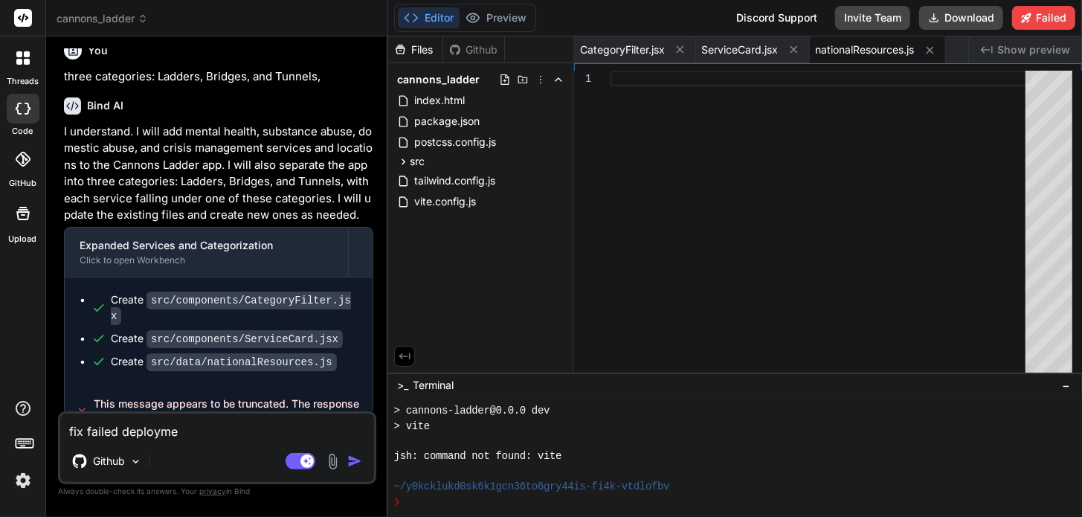
type textarea "x"
type textarea "fix failed deployment"
type textarea "x"
type textarea "\"
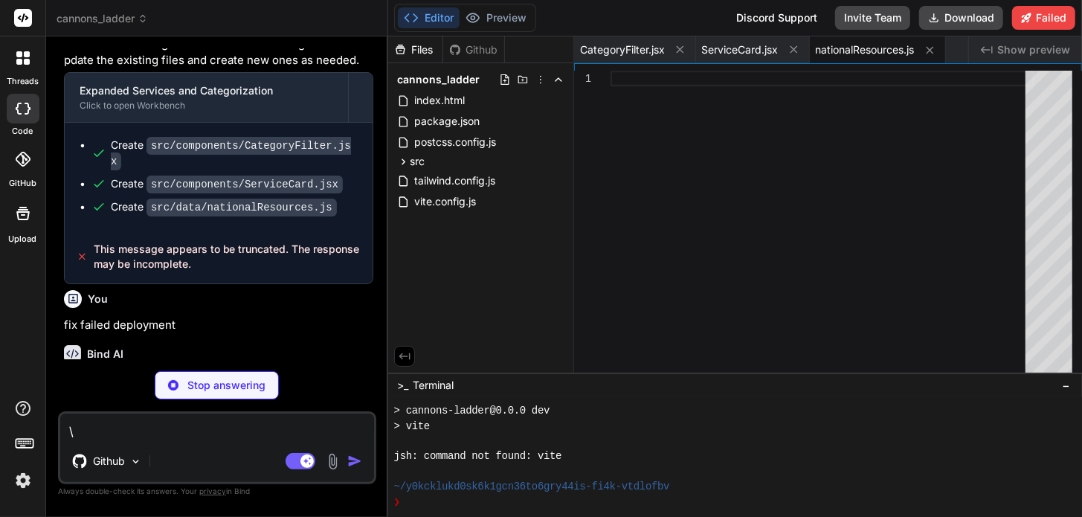
type textarea "x"
type textarea "]"
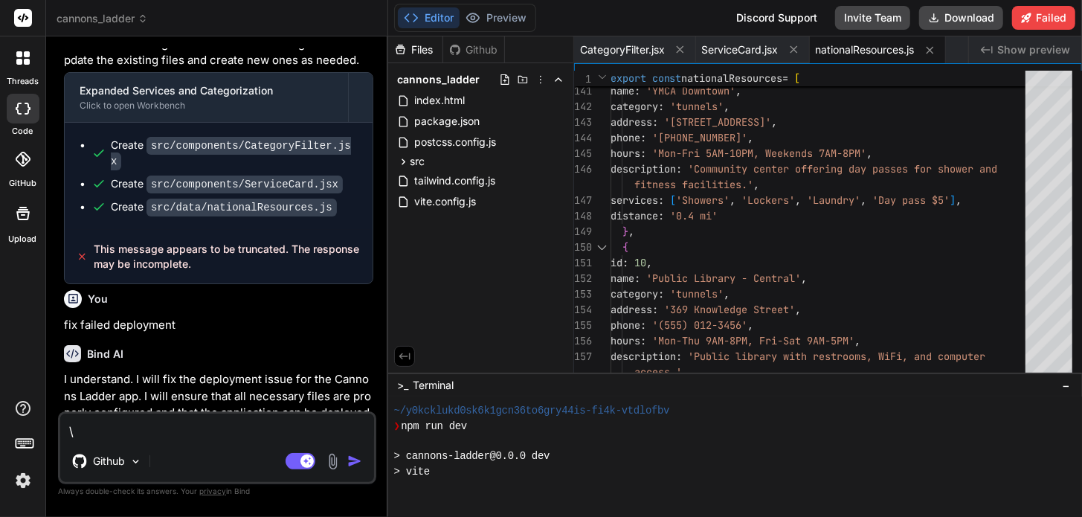
scroll to position [699, 0]
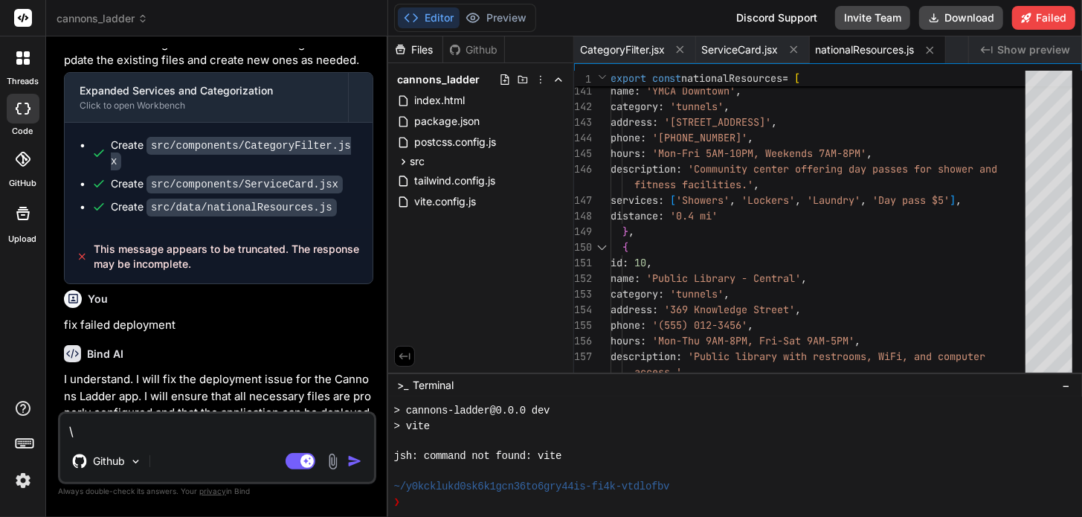
type textarea "x"
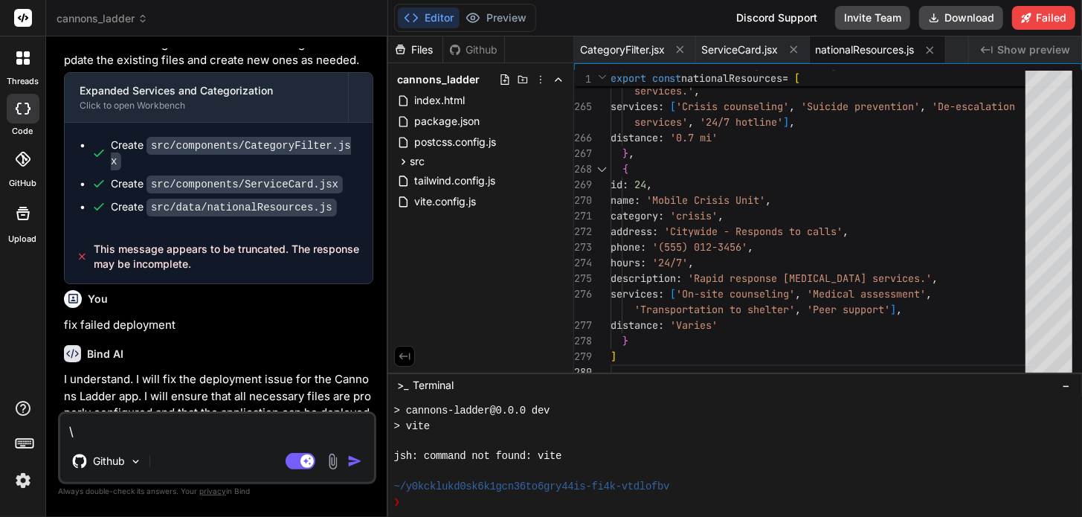
scroll to position [9030, 0]
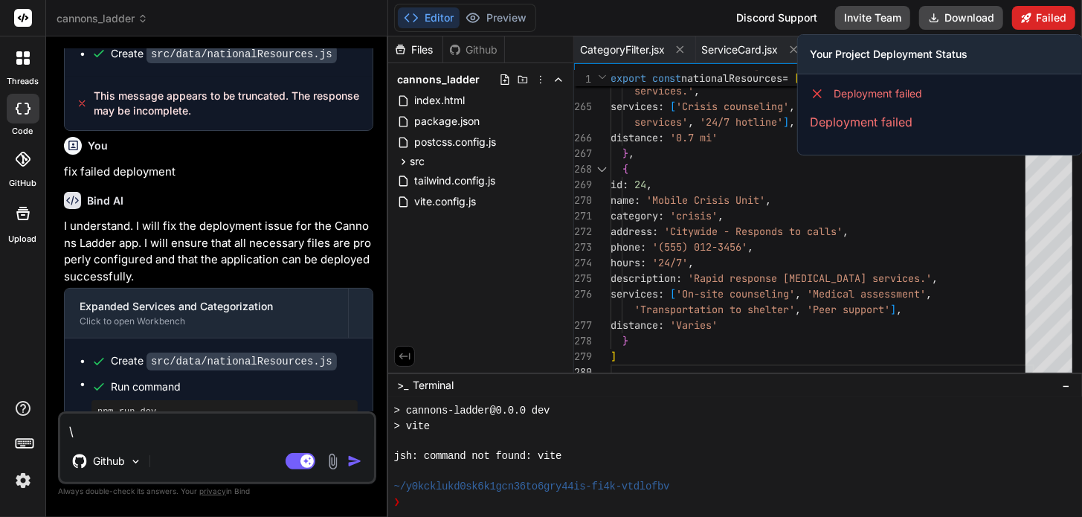
type textarea "\"
click at [1047, 11] on button "Failed" at bounding box center [1043, 18] width 63 height 24
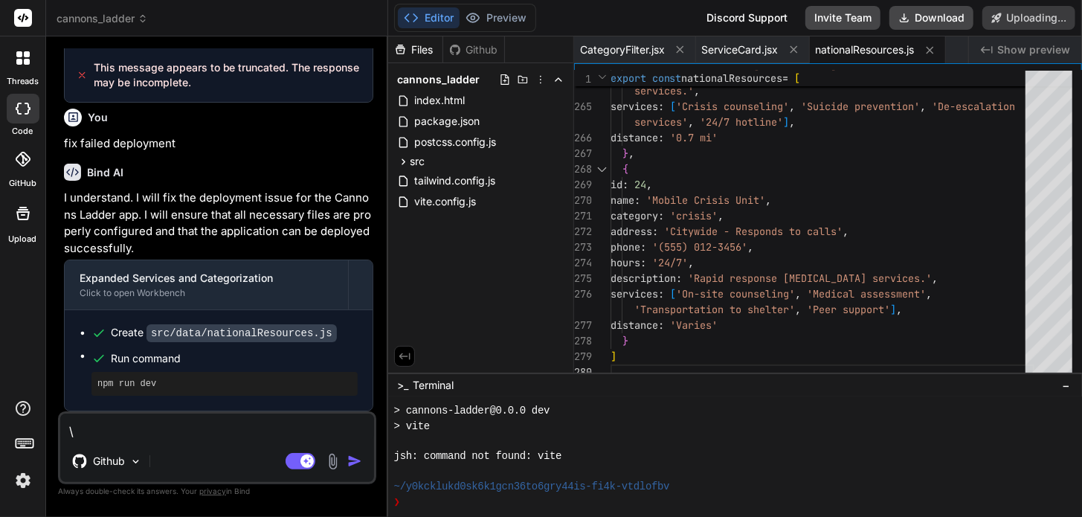
scroll to position [8988, 0]
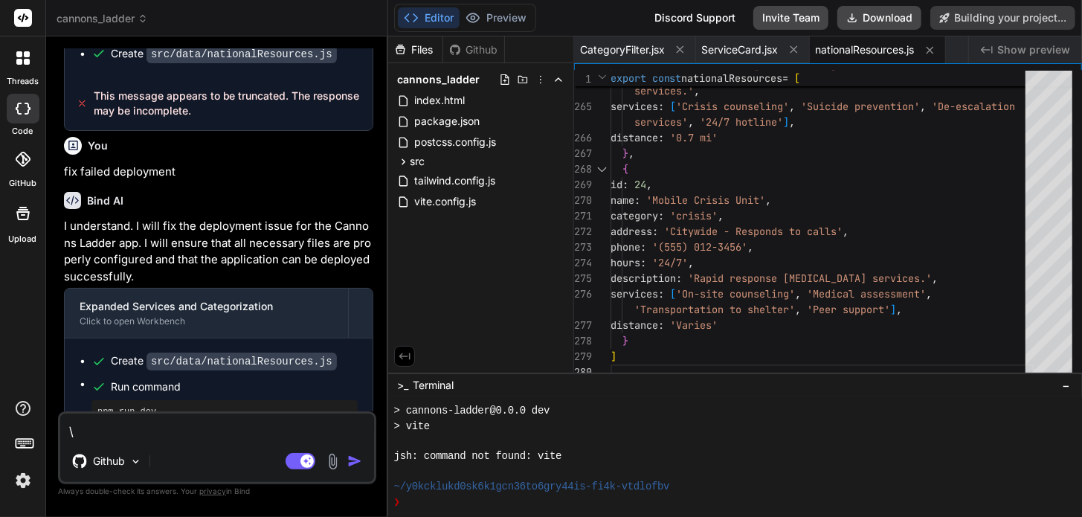
type textarea "x"
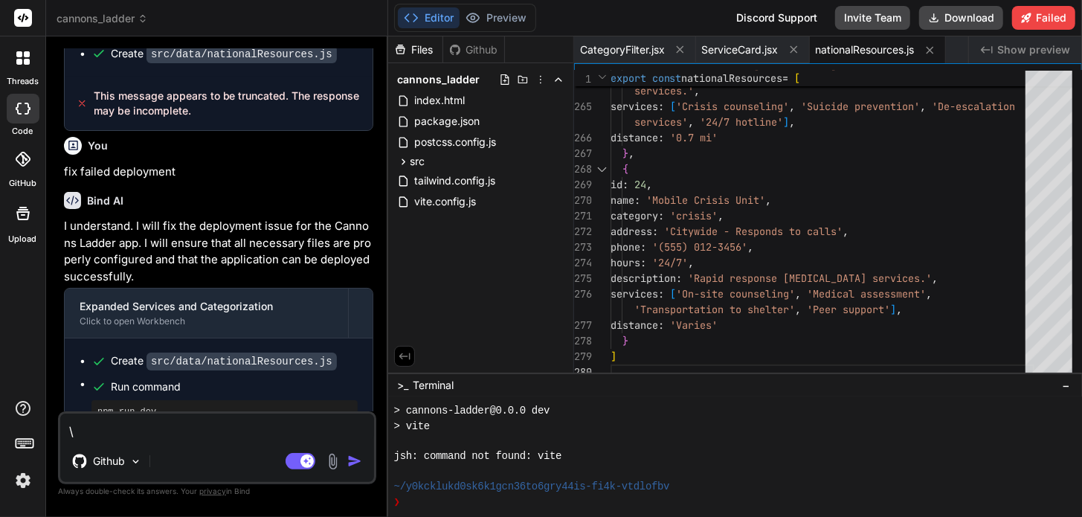
click at [138, 406] on pre "npm run dev" at bounding box center [224, 412] width 254 height 12
click at [182, 430] on textarea "\" at bounding box center [217, 427] width 314 height 27
type textarea "x"
type textarea "c"
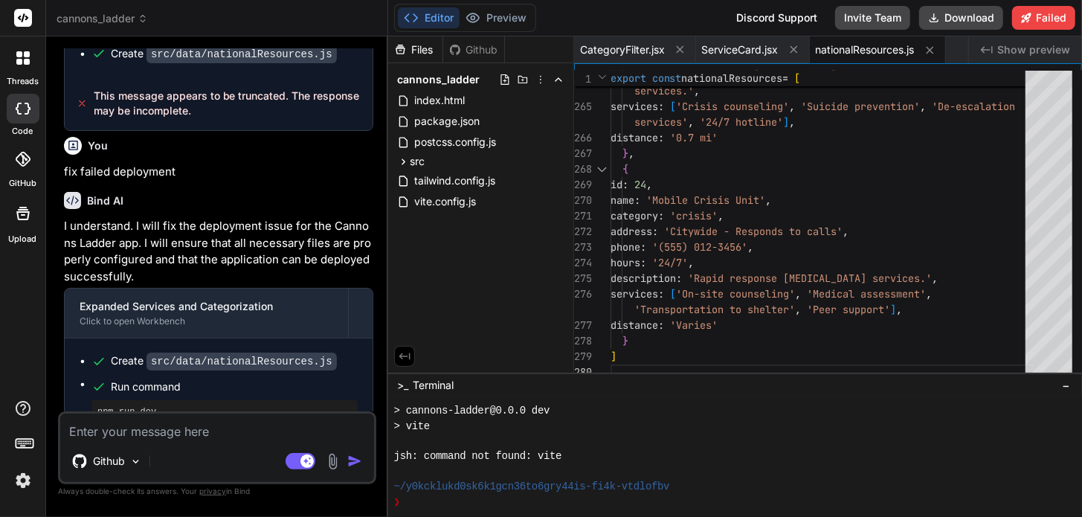
type textarea "x"
type textarea "cr"
type textarea "x"
type textarea "cre"
type textarea "x"
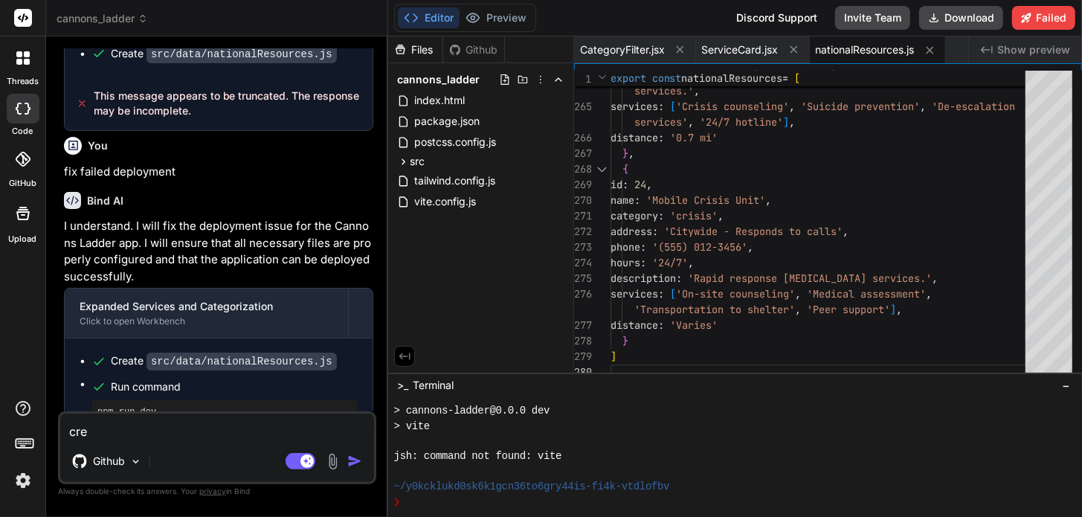
type textarea "crea"
type textarea "x"
type textarea "creat"
type textarea "x"
type textarea "create"
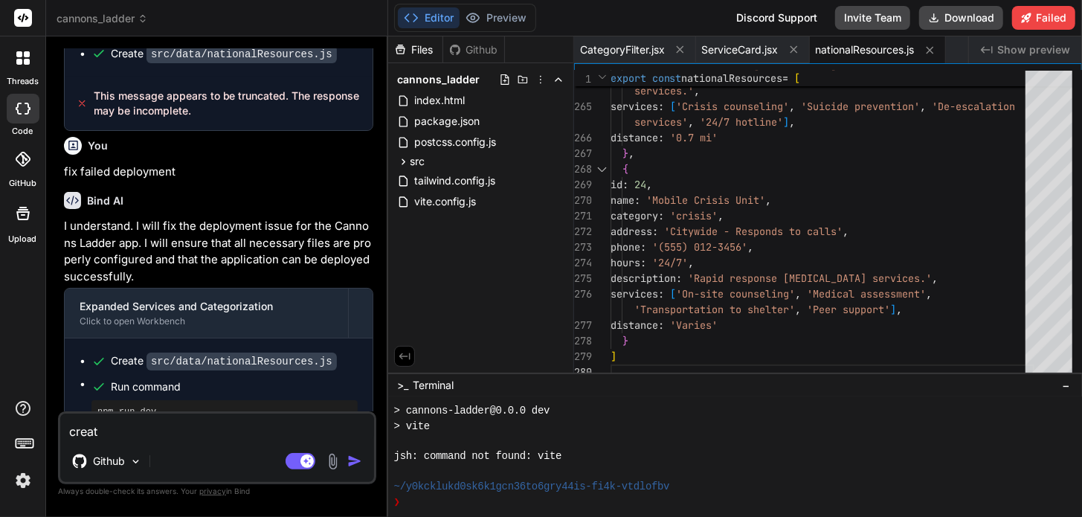
type textarea "x"
type textarea "create"
type textarea "x"
type textarea "create a"
type textarea "x"
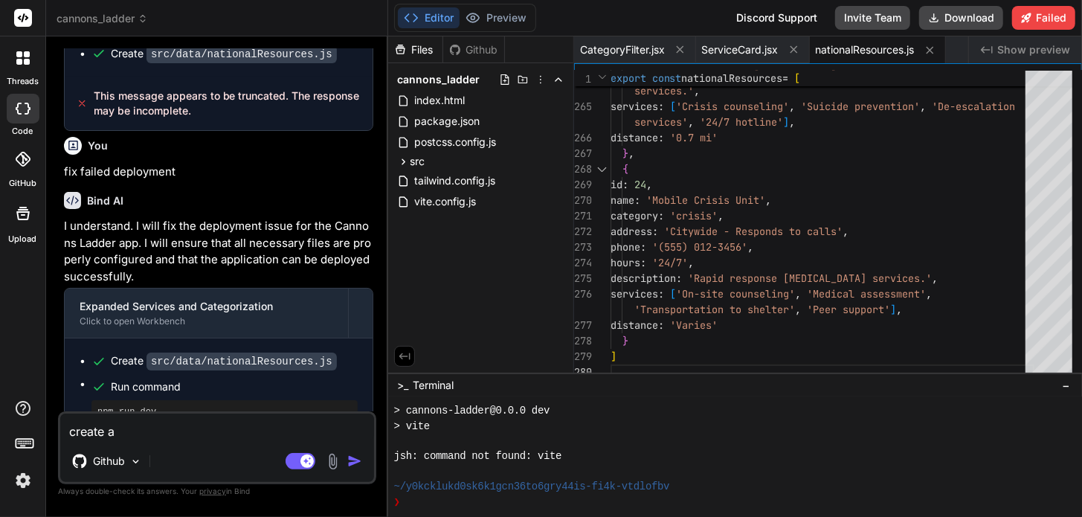
type textarea "create a"
type textarea "x"
type textarea "create a p"
type textarea "x"
type textarea "create a pr"
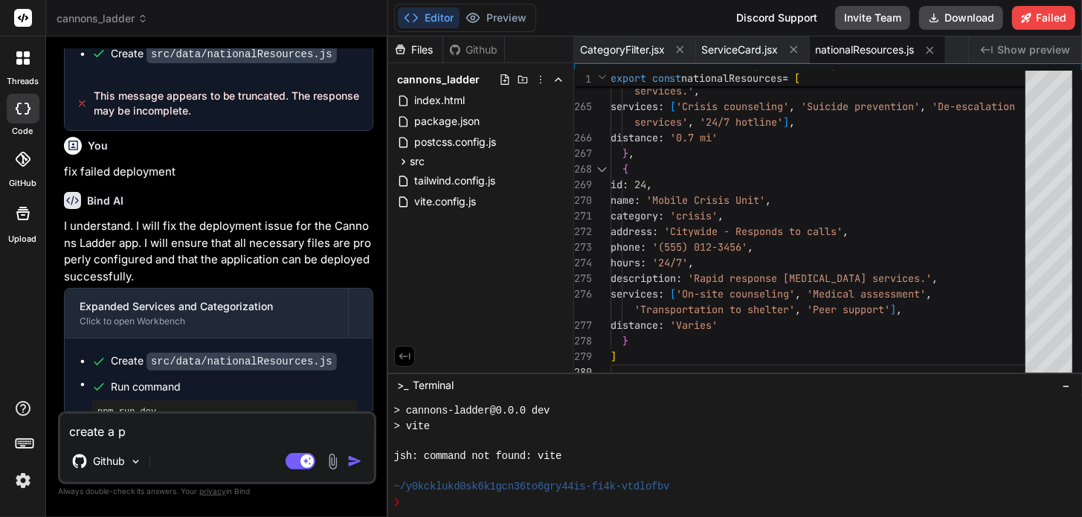
type textarea "x"
type textarea "create a pre"
type textarea "x"
type textarea "create a prev"
type textarea "x"
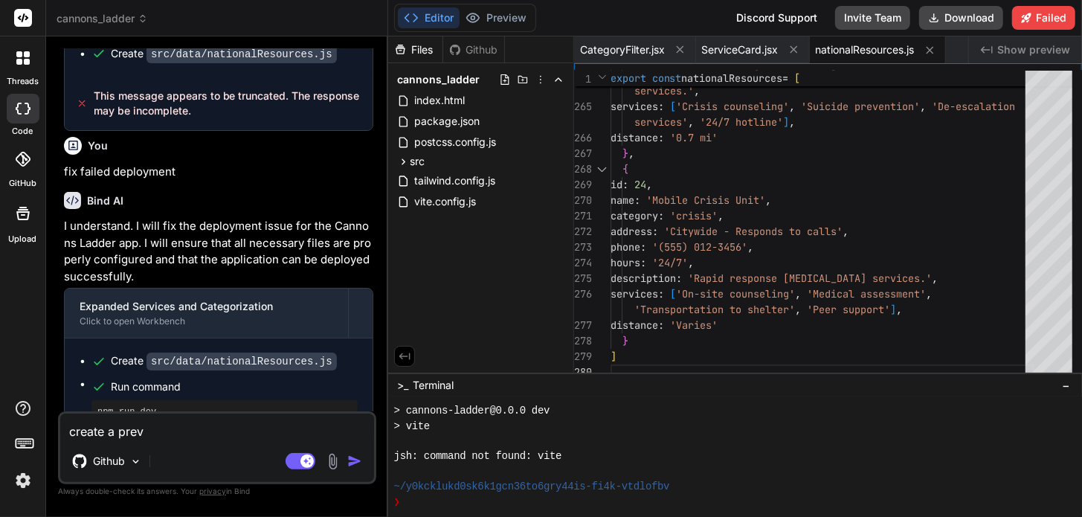
type textarea "create a previ"
type textarea "x"
type textarea "create a previe"
type textarea "x"
type textarea "create a preview"
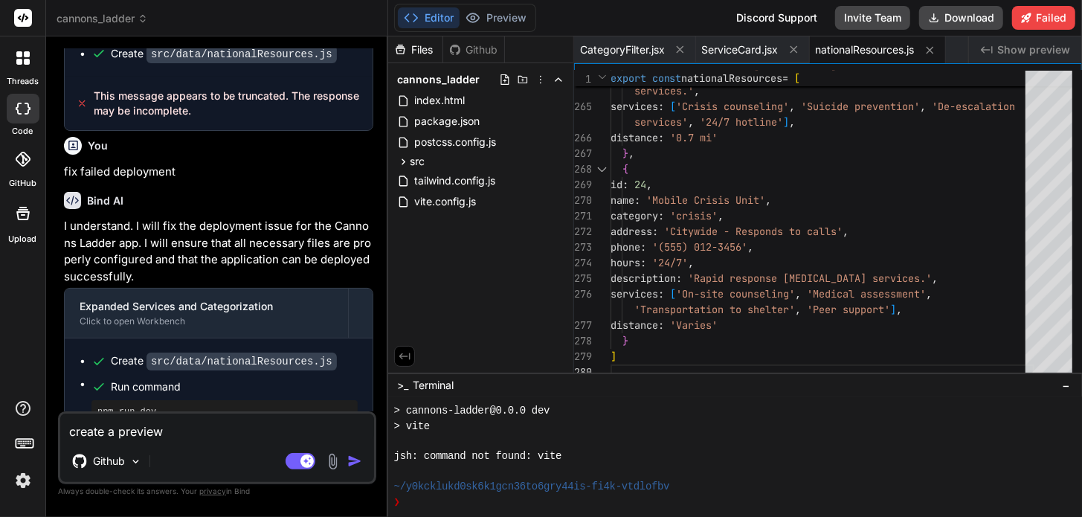
type textarea "x"
type textarea "create a preview"
type textarea "x"
type textarea "create a preview l"
type textarea "x"
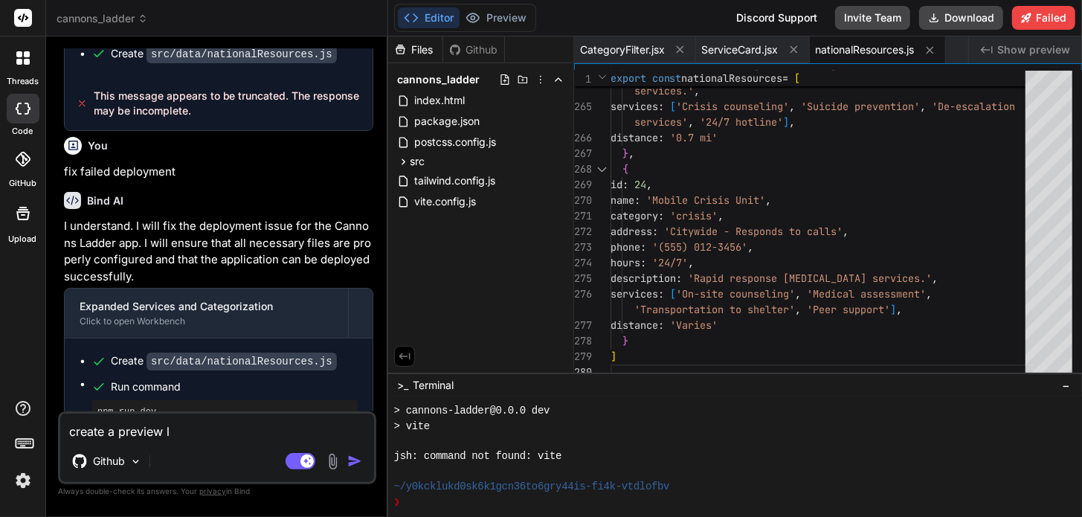
type textarea "create a preview li"
type textarea "x"
type textarea "create a preview lin"
type textarea "x"
type textarea "create a preview link"
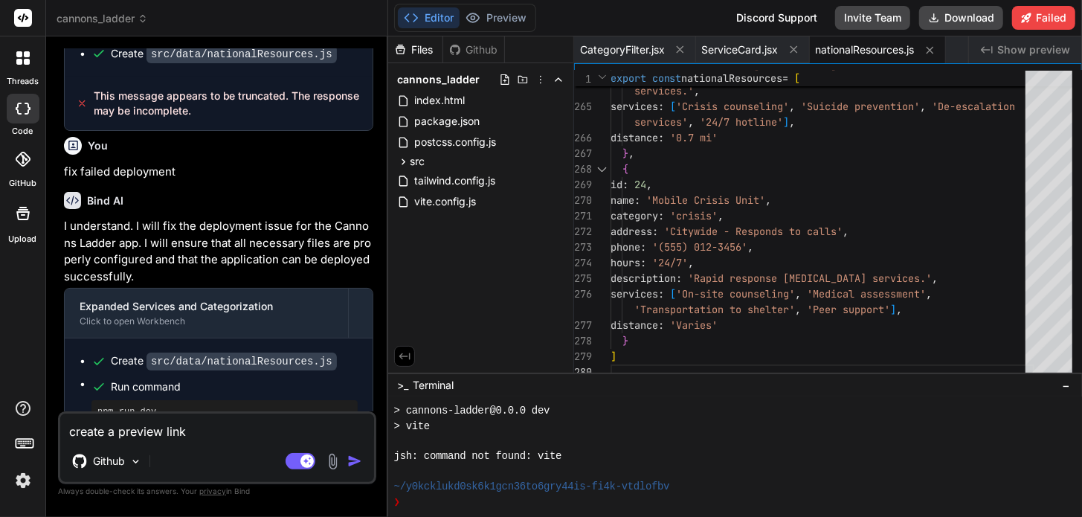
type textarea "x"
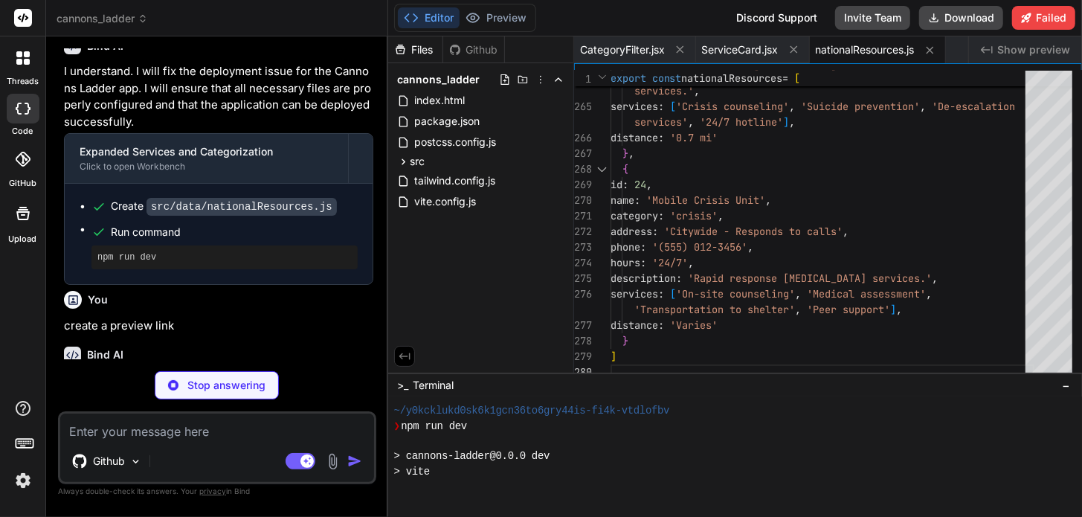
scroll to position [882, 0]
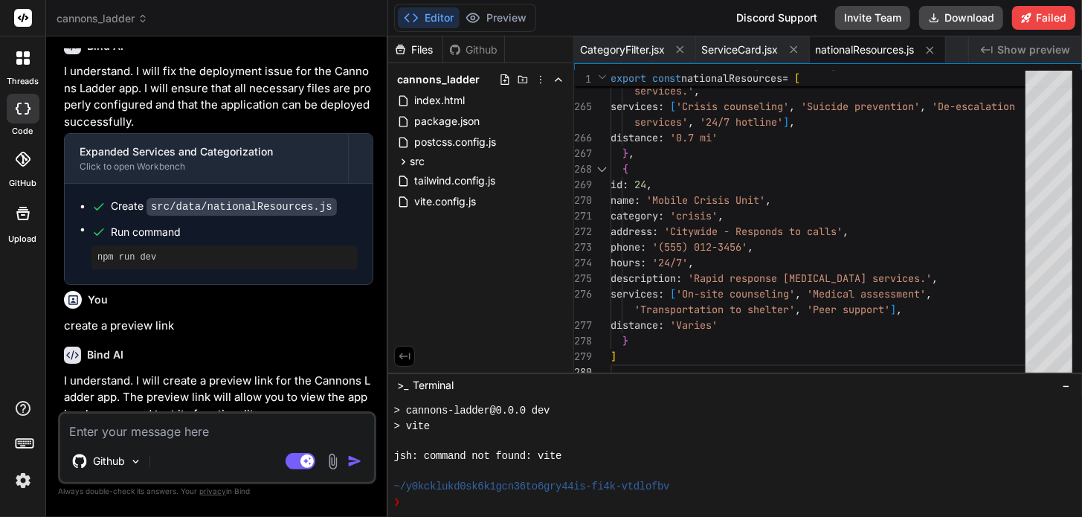
type textarea "x"
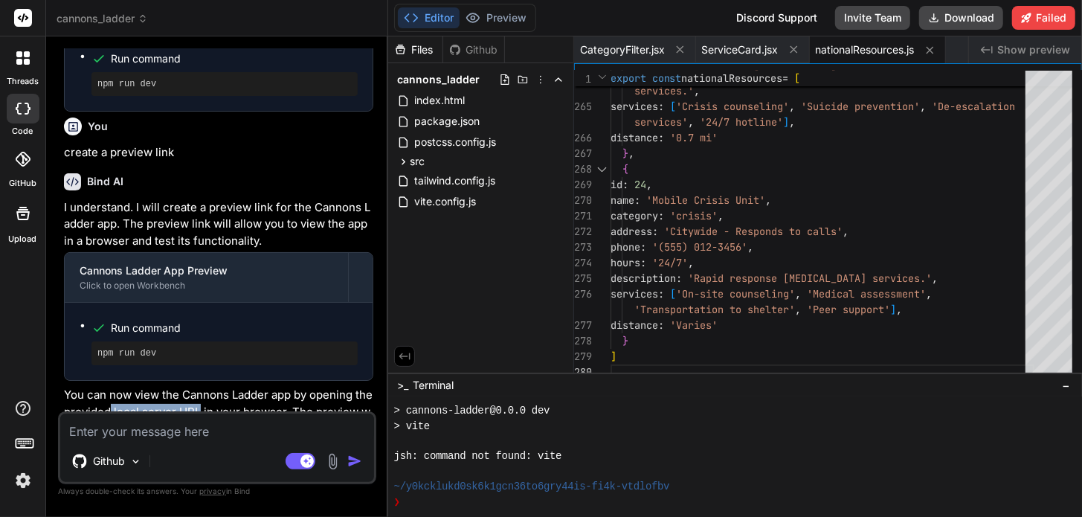
drag, startPoint x: 129, startPoint y: 386, endPoint x: 218, endPoint y: 385, distance: 88.5
click at [218, 387] on p "You can now view the Cannons Ladder app by opening the provided local server UR…" at bounding box center [218, 412] width 309 height 51
copy p "local server URL"
paste textarea "local server URL"
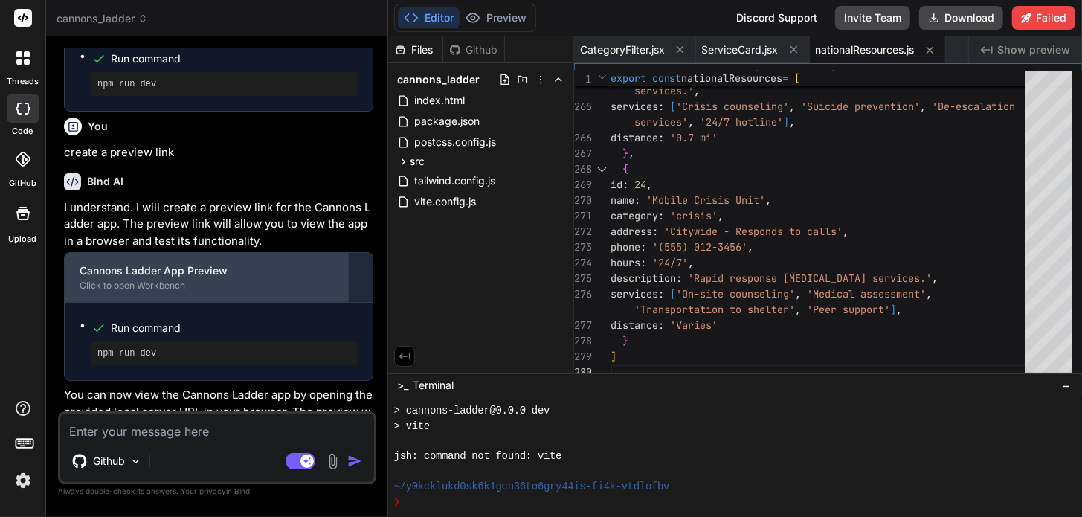
type textarea "local server URL"
type textarea "x"
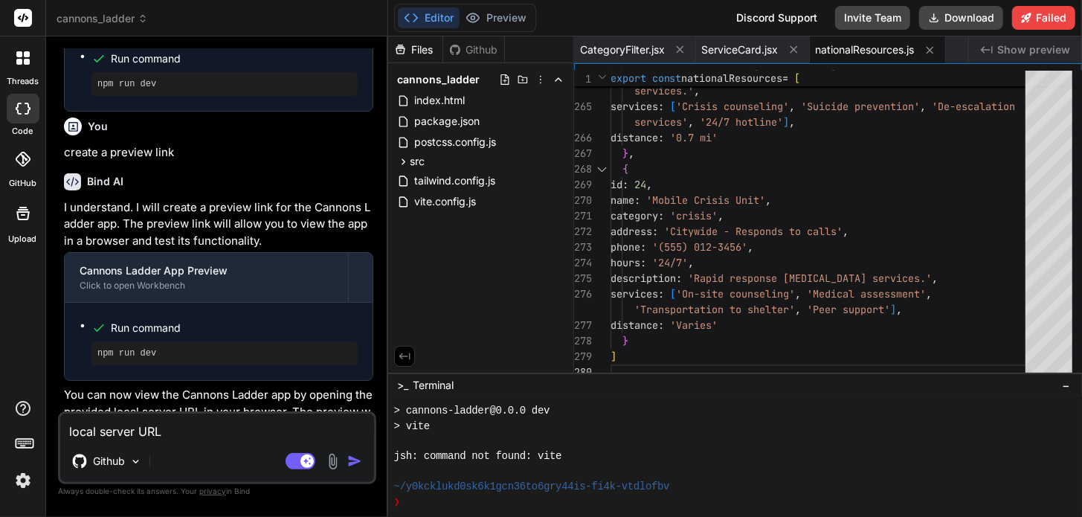
type textarea "local server URL"
drag, startPoint x: 348, startPoint y: 463, endPoint x: 338, endPoint y: 456, distance: 12.4
click at [347, 463] on img "button" at bounding box center [354, 461] width 15 height 15
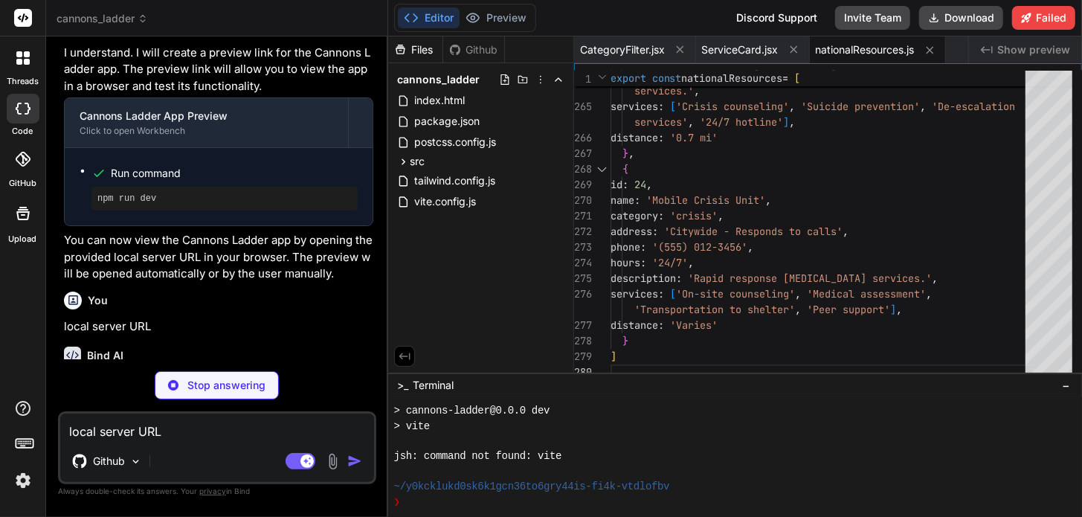
scroll to position [9465, 0]
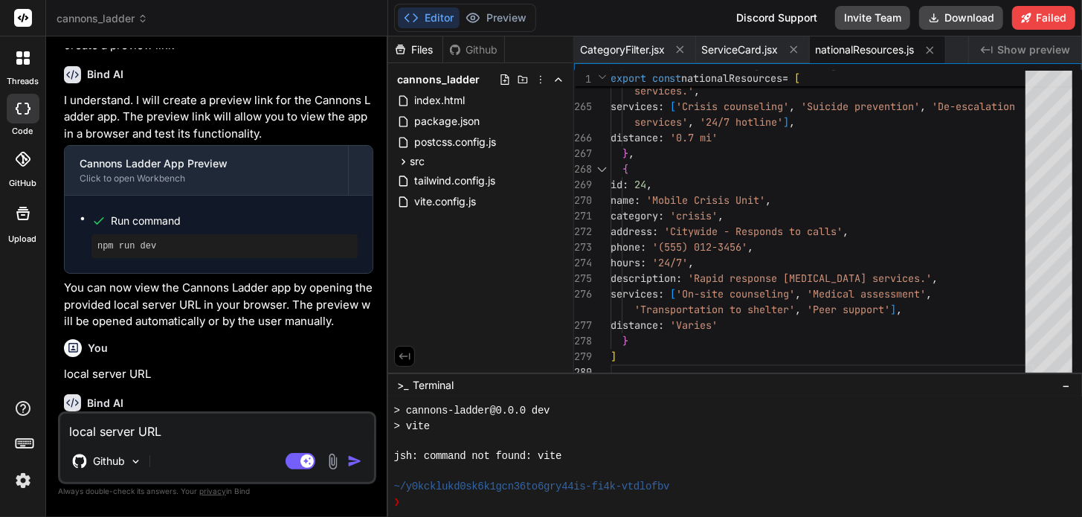
type textarea "x"
click at [93, 421] on link "[URL]" at bounding box center [78, 428] width 29 height 14
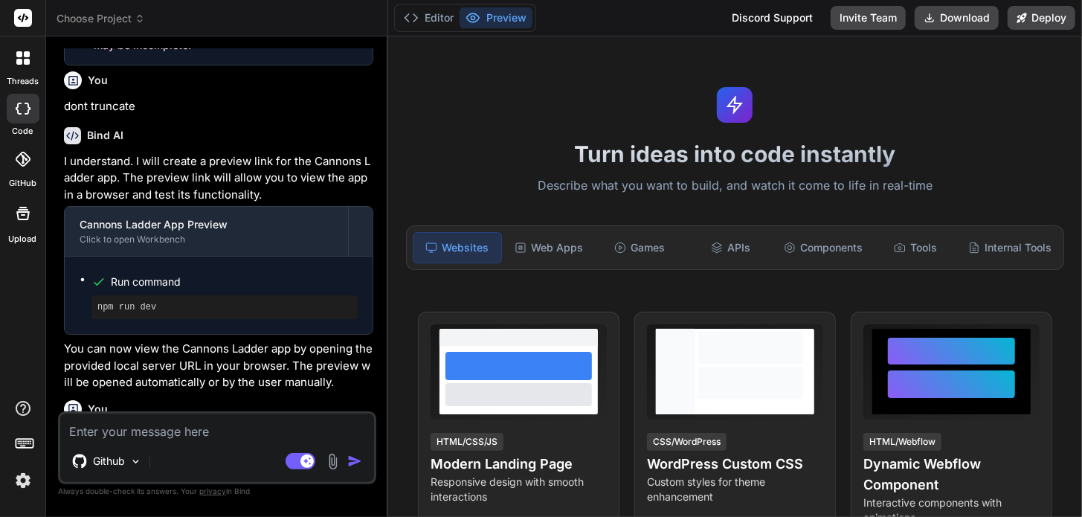
scroll to position [1218, 0]
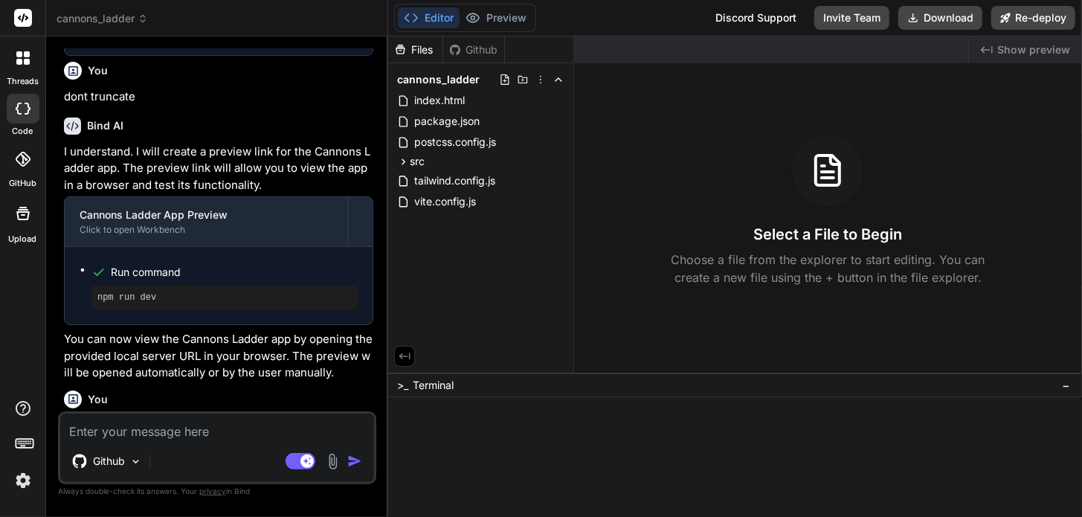
type textarea "x"
